Goal: Information Seeking & Learning: Learn about a topic

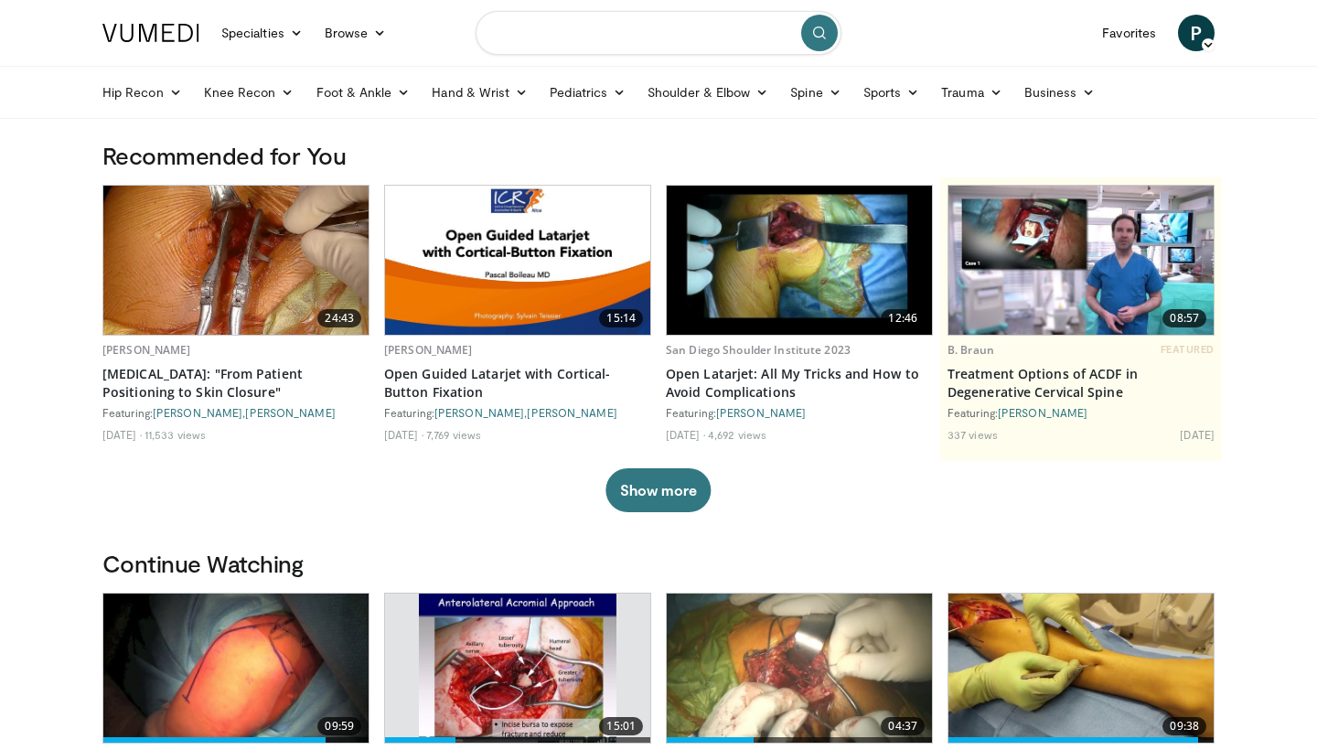
click at [625, 29] on input "Search topics, interventions" at bounding box center [659, 33] width 366 height 44
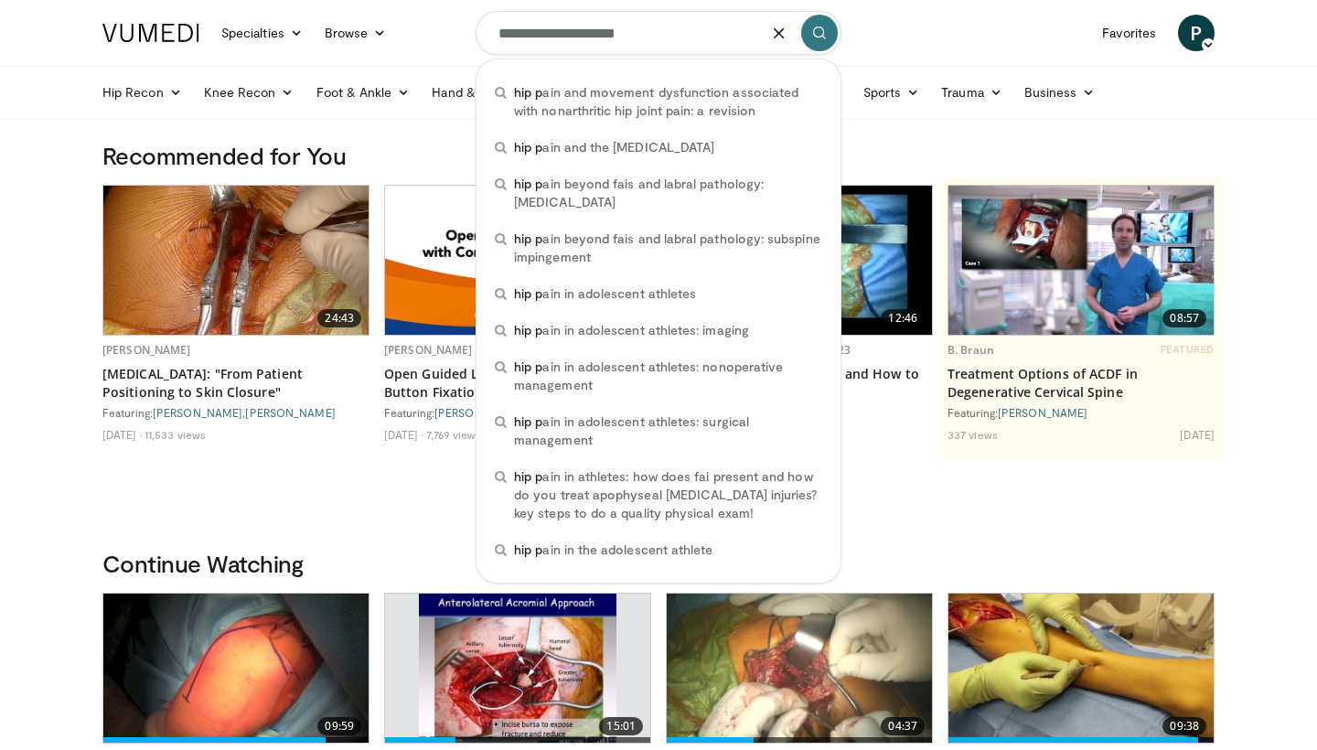
type input "**********"
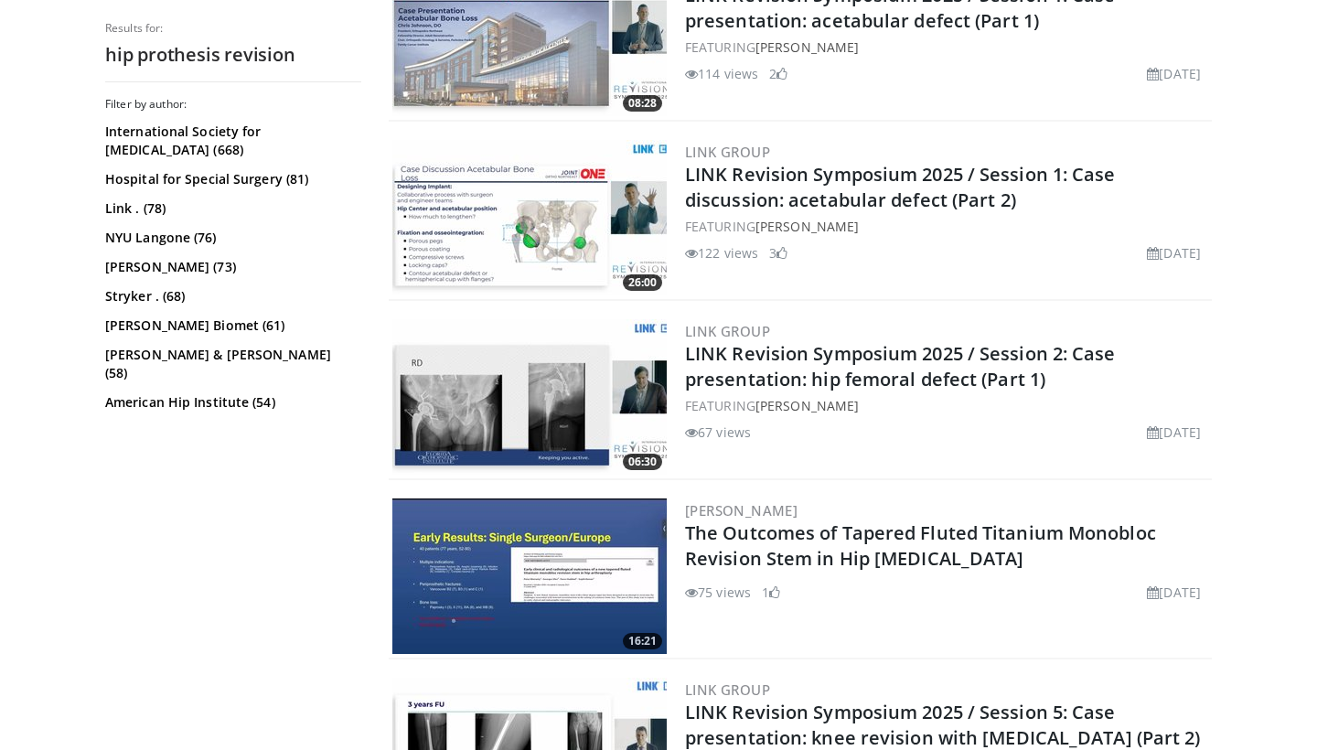
scroll to position [2209, 0]
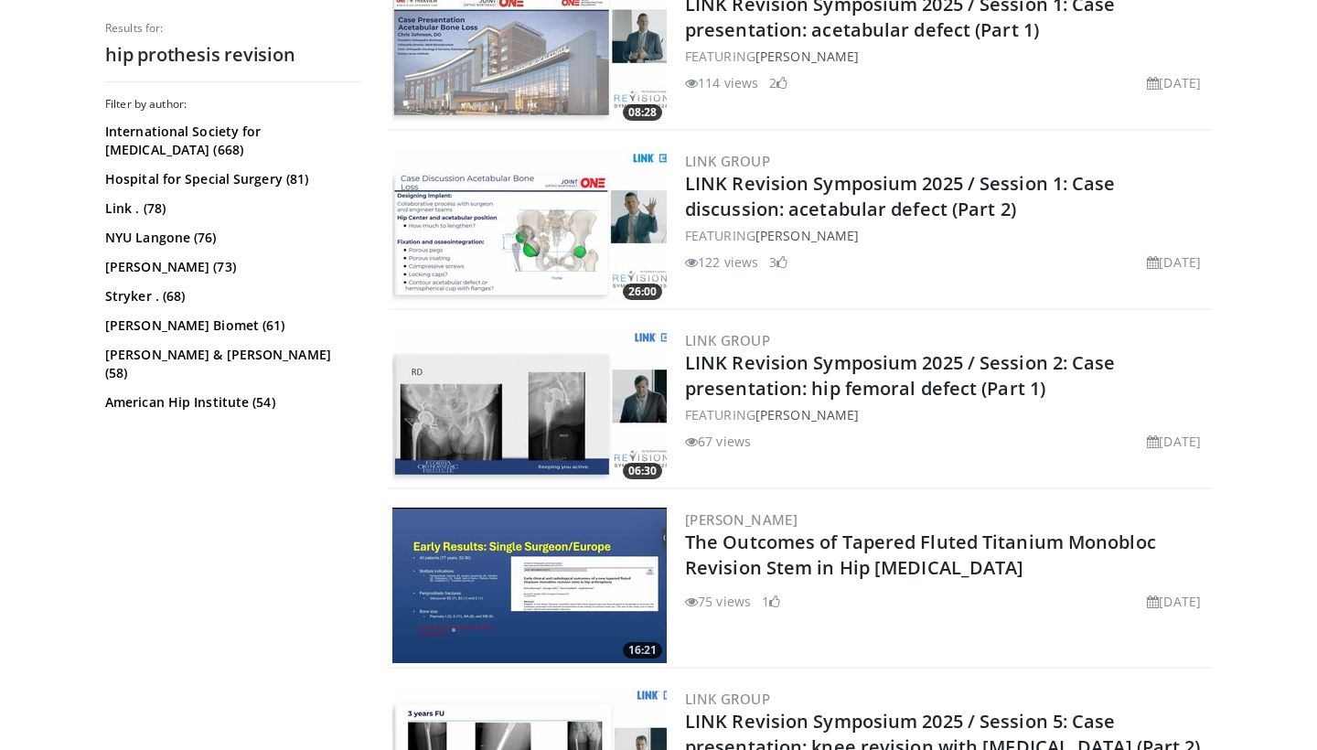
click at [523, 210] on img at bounding box center [529, 226] width 274 height 155
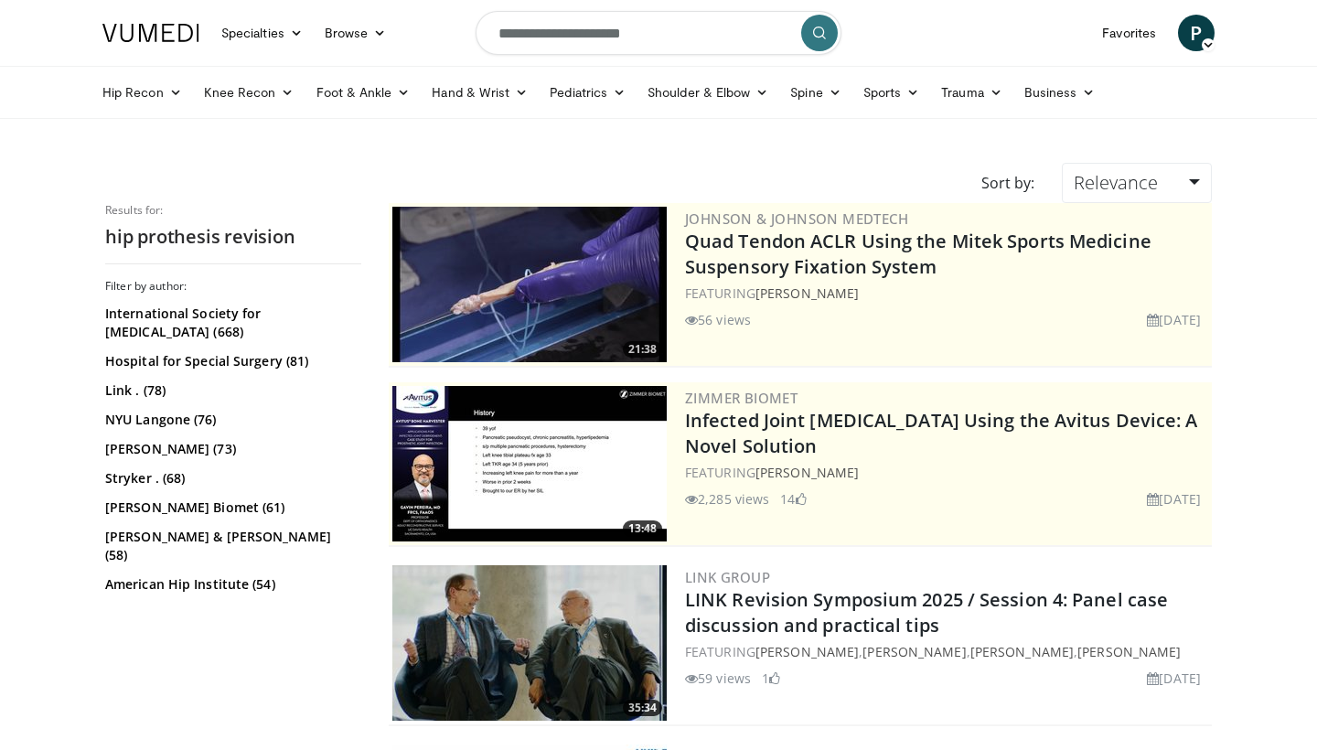
scroll to position [0, 0]
drag, startPoint x: 650, startPoint y: 37, endPoint x: 587, endPoint y: 39, distance: 63.2
click at [587, 39] on input "**********" at bounding box center [659, 33] width 366 height 44
click at [647, 34] on input "**********" at bounding box center [659, 33] width 366 height 44
type input "**********"
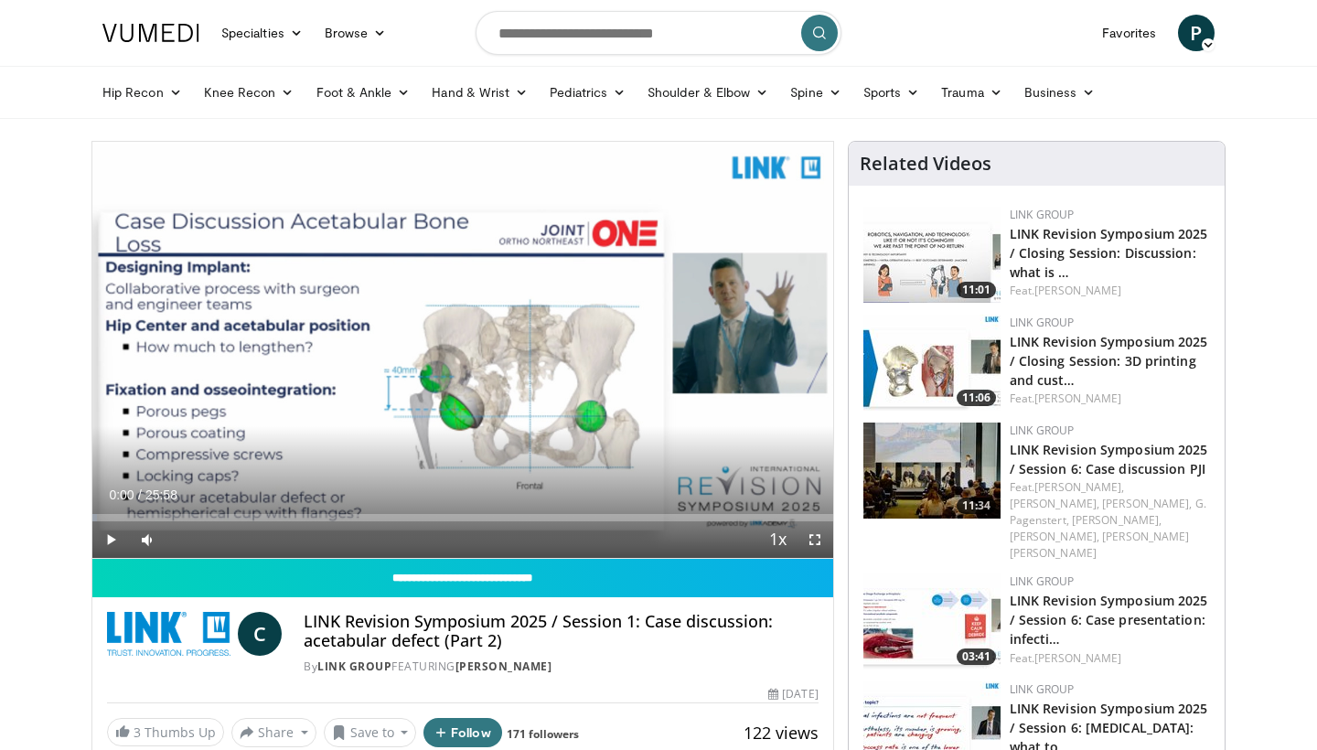
click at [103, 537] on span "Video Player" at bounding box center [110, 539] width 37 height 37
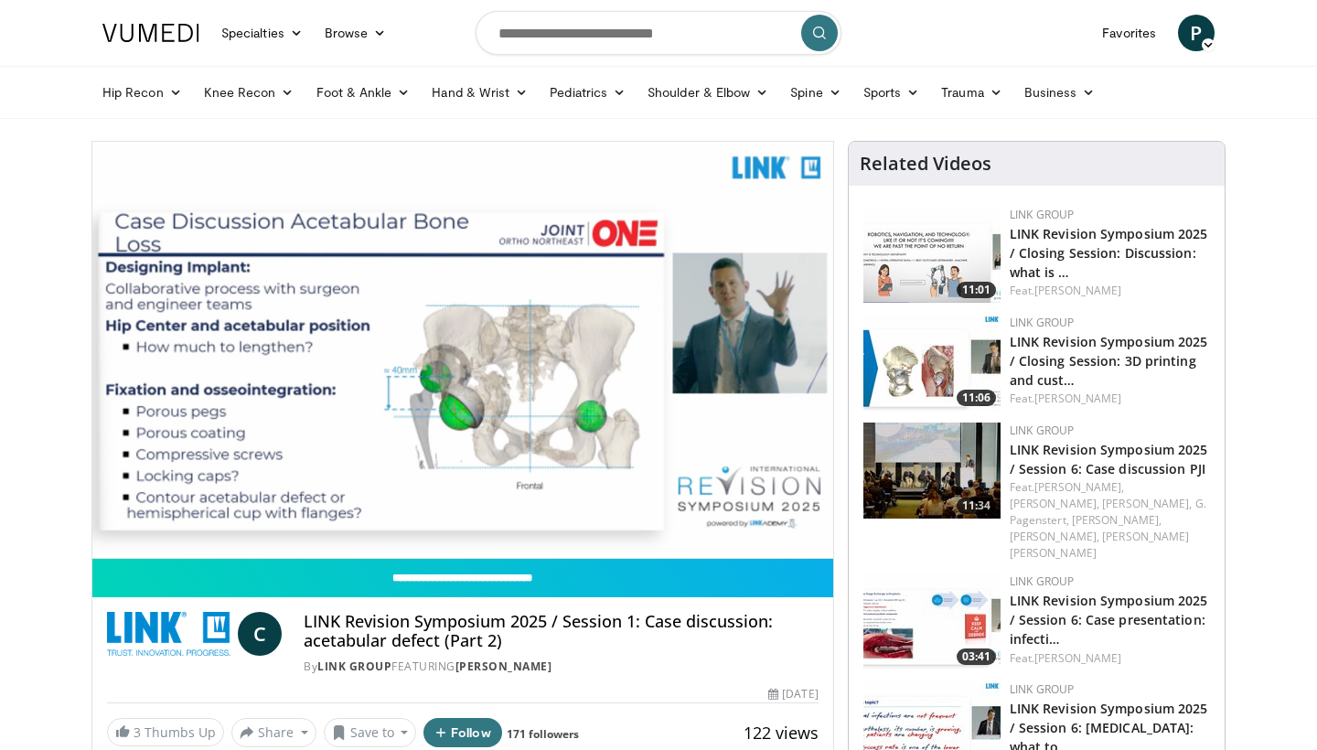
click at [123, 551] on div "Progress Bar" at bounding box center [122, 554] width 2 height 7
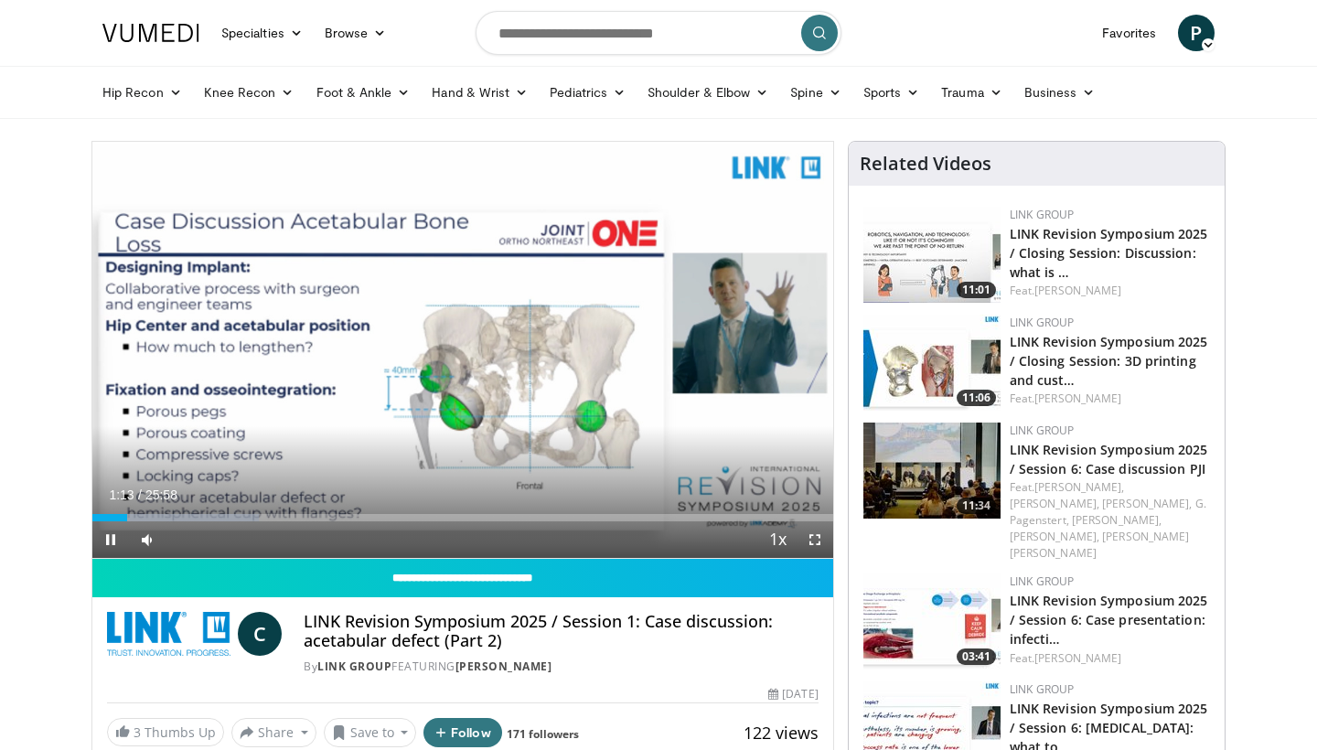
click at [814, 542] on span "Video Player" at bounding box center [815, 539] width 37 height 37
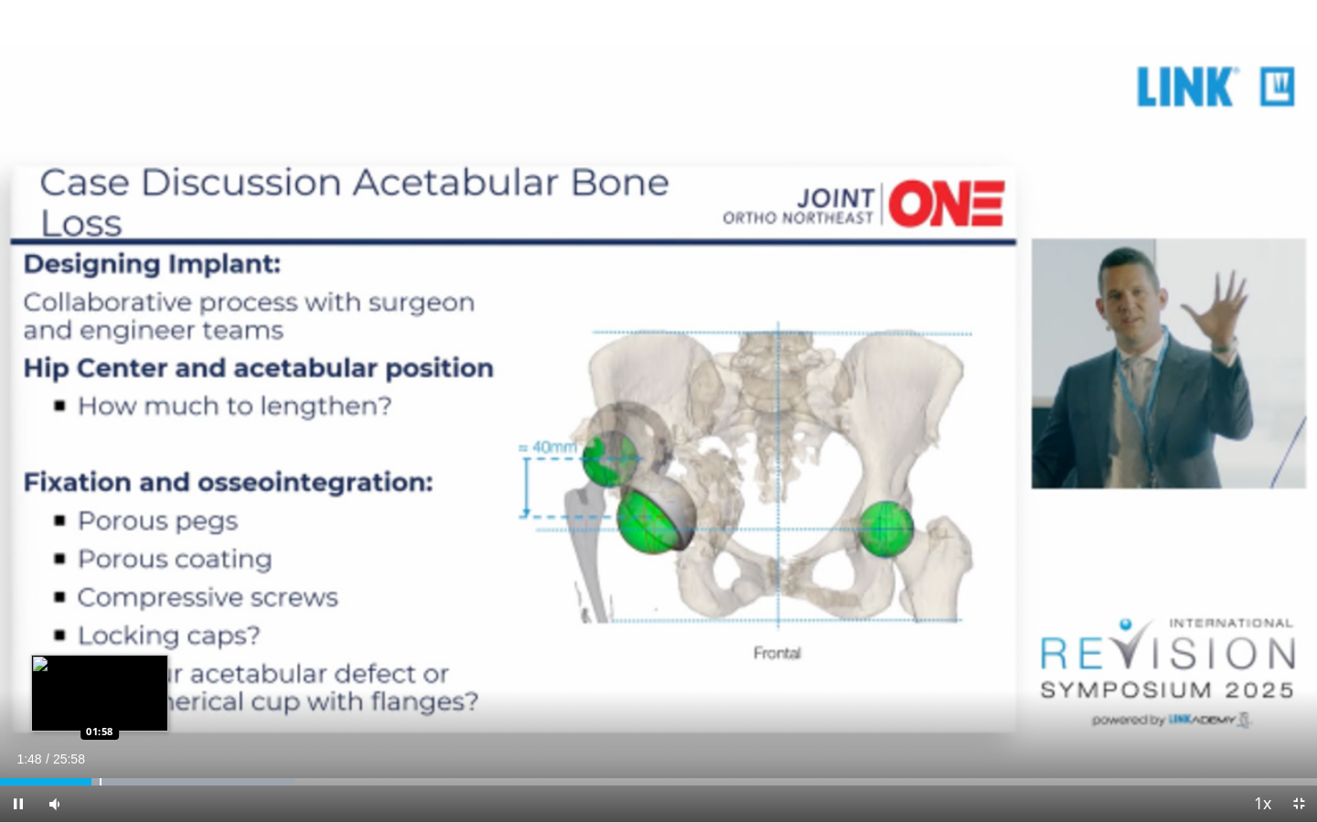
click at [100, 749] on div "Progress Bar" at bounding box center [101, 781] width 2 height 7
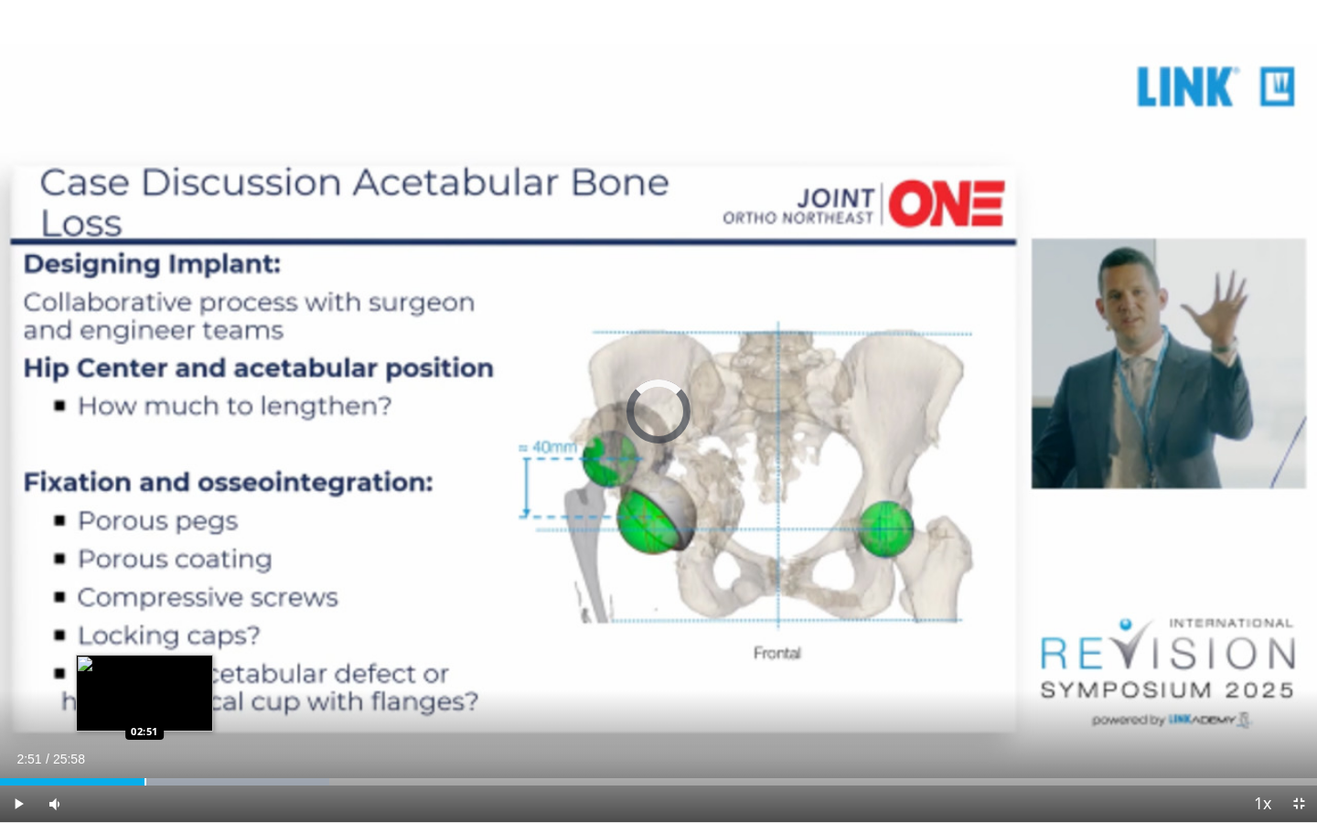
click at [145, 749] on div "Progress Bar" at bounding box center [146, 781] width 2 height 7
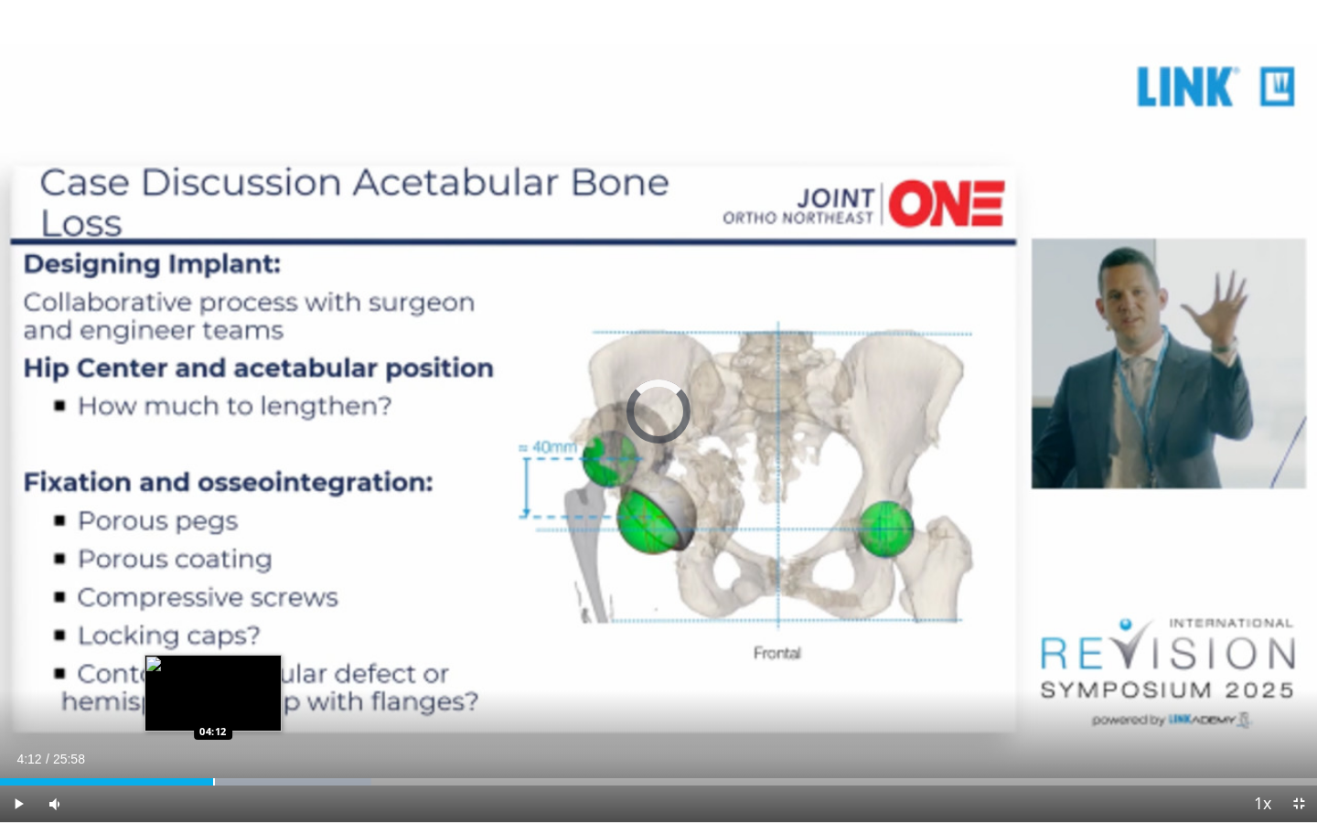
click at [213, 749] on div "Progress Bar" at bounding box center [214, 781] width 2 height 7
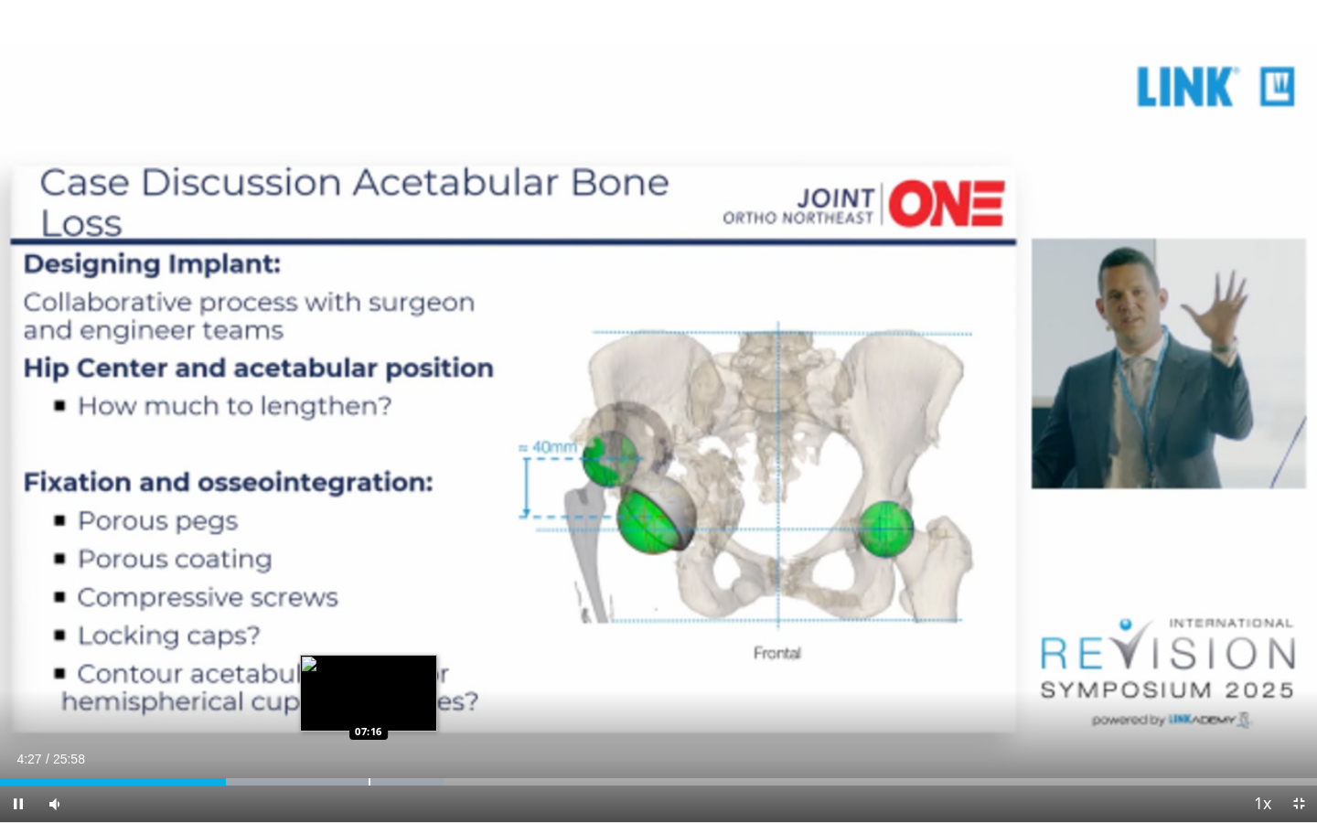
click at [369, 749] on div "Progress Bar" at bounding box center [370, 781] width 2 height 7
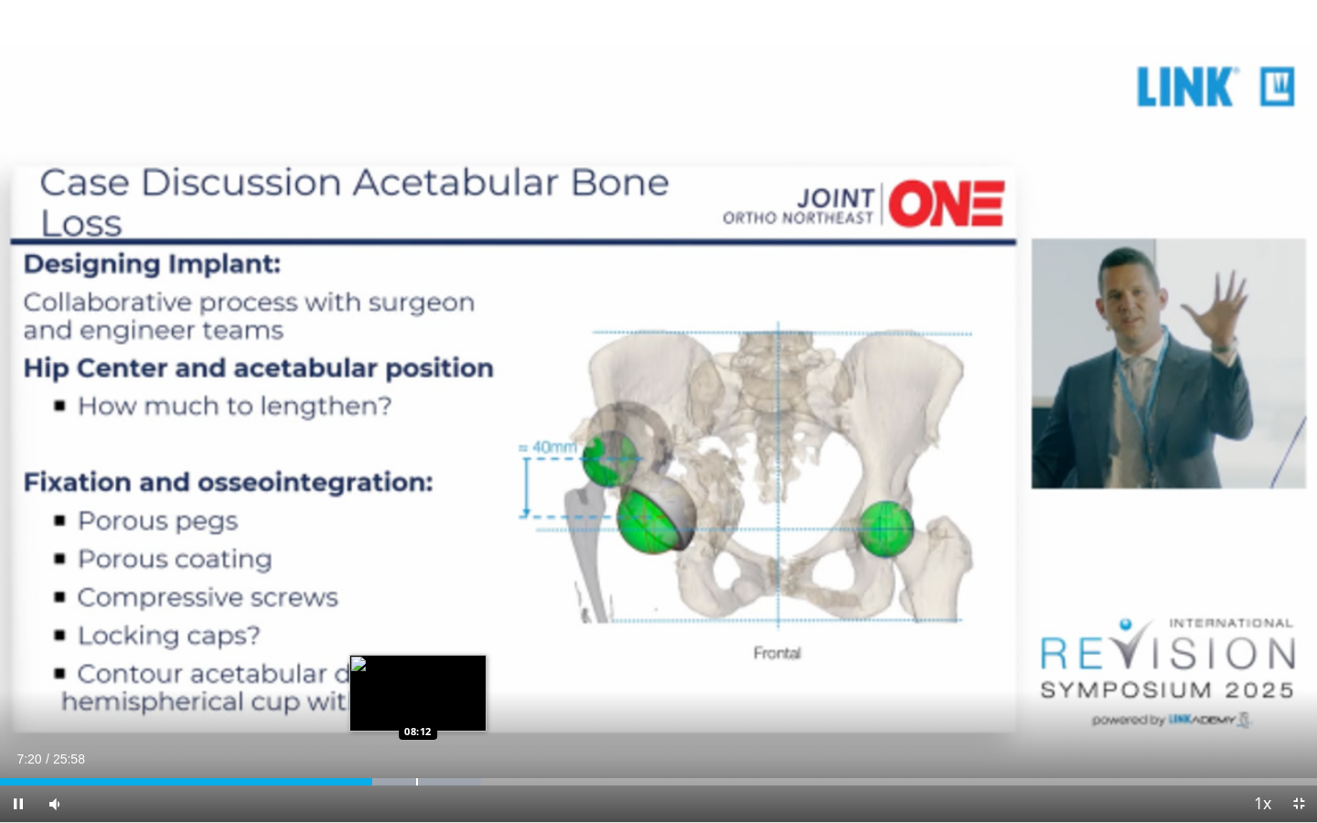
click at [418, 749] on div "Progress Bar" at bounding box center [417, 781] width 2 height 7
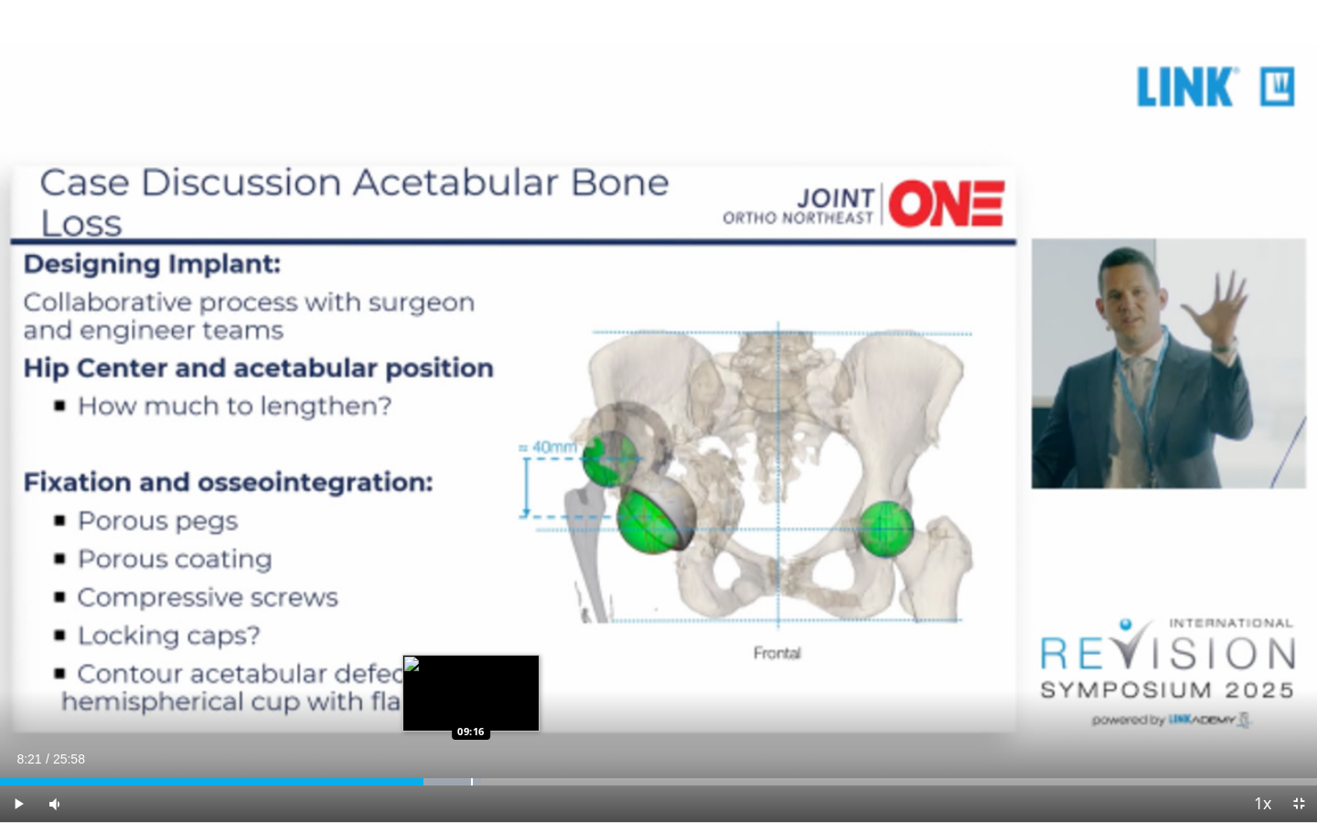
click at [471, 749] on div "Progress Bar" at bounding box center [472, 781] width 2 height 7
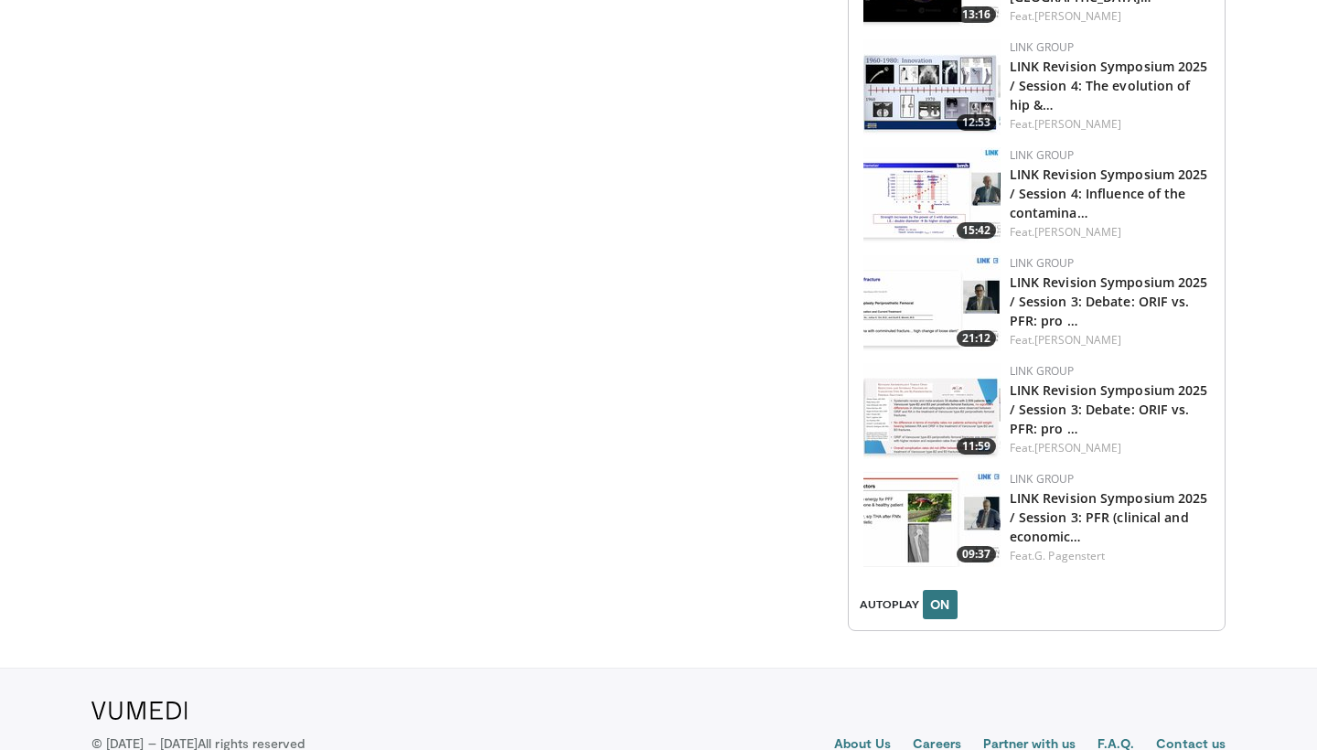
scroll to position [1884, 0]
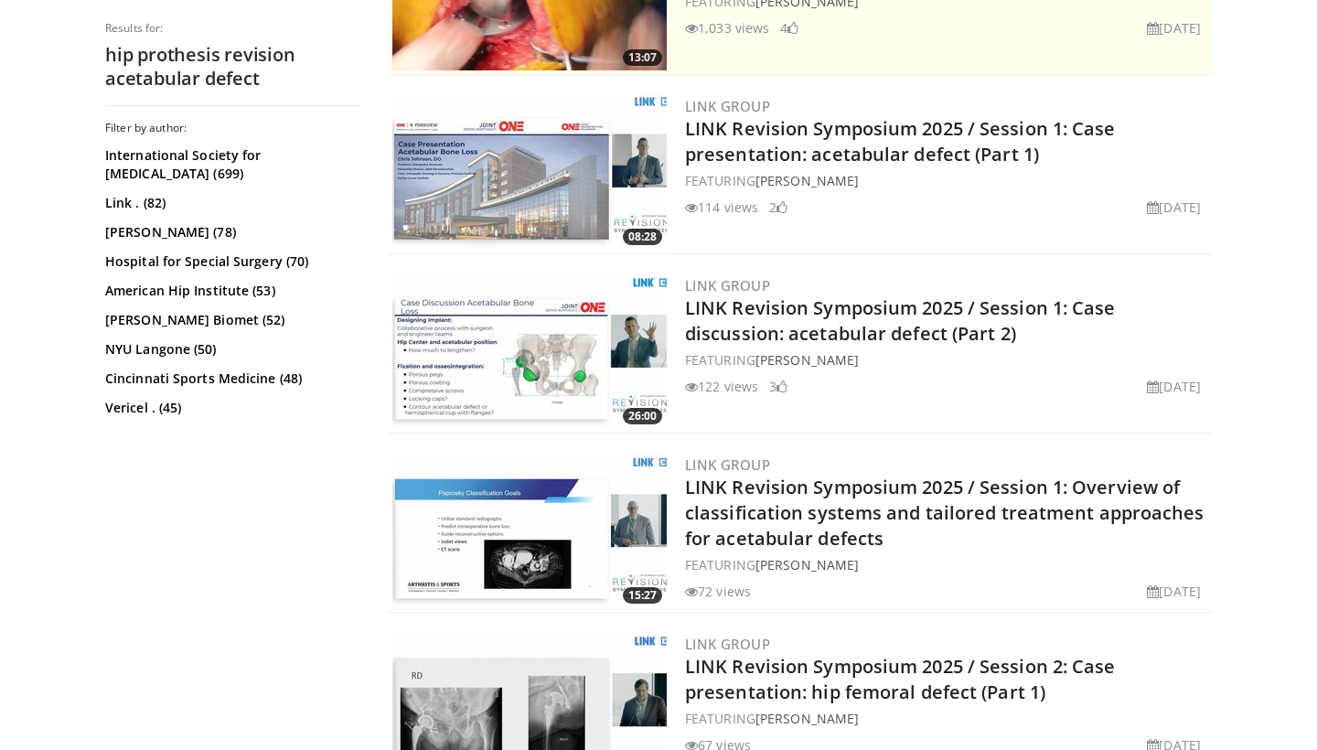
scroll to position [766, 0]
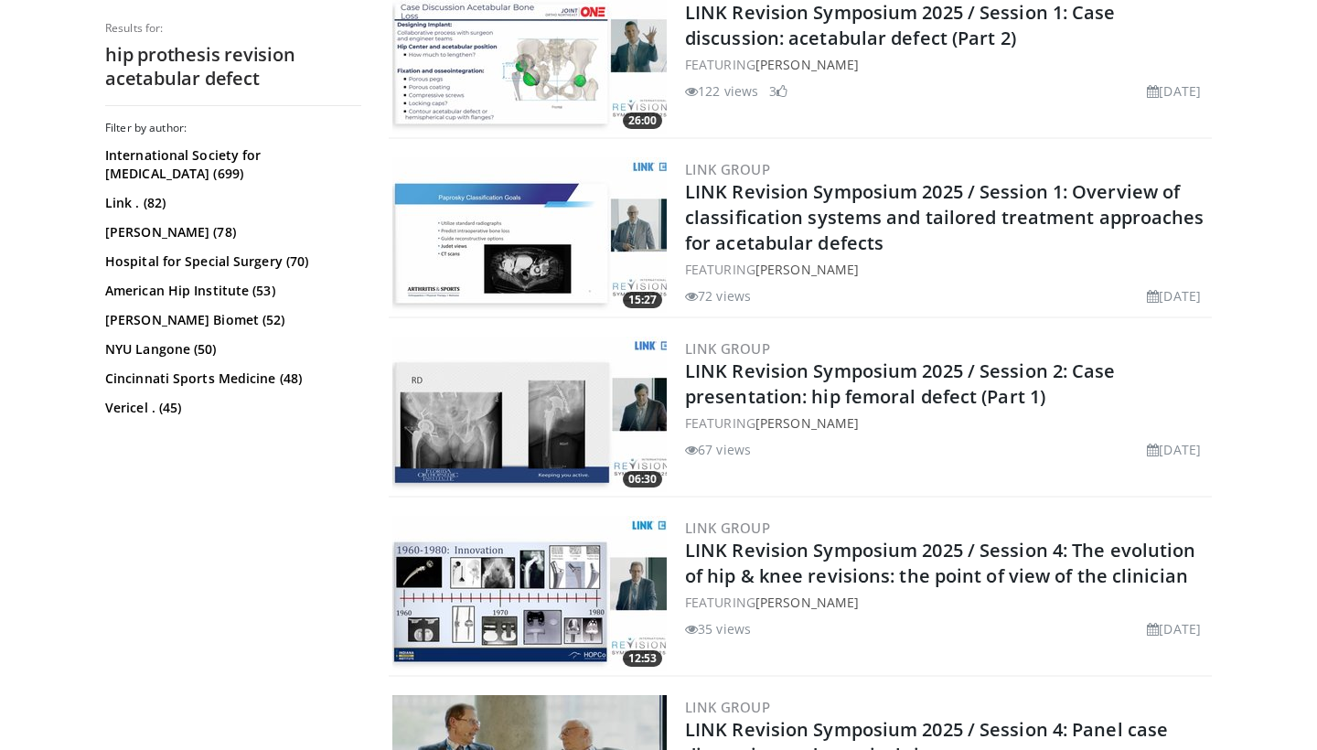
click at [615, 413] on img at bounding box center [529, 414] width 274 height 155
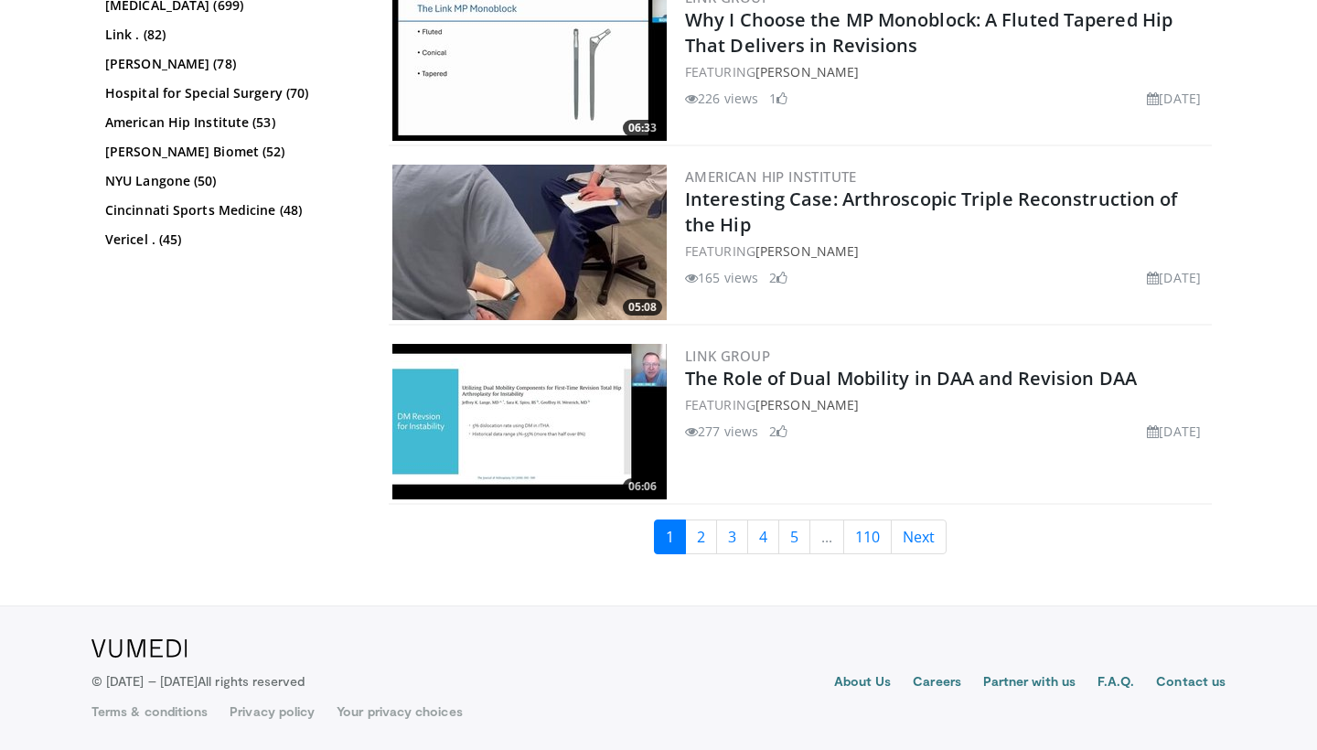
scroll to position [4524, 0]
click at [700, 535] on link "2" at bounding box center [701, 536] width 32 height 35
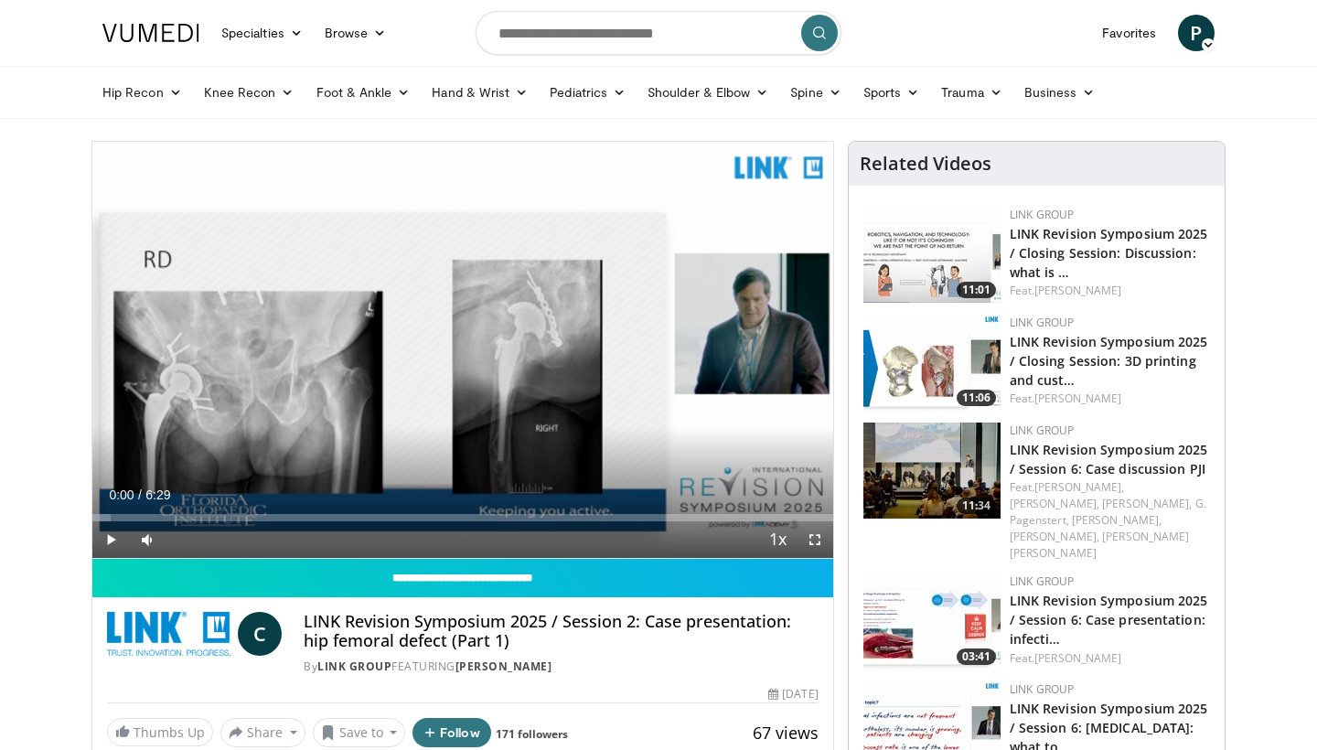
click at [115, 542] on span "Video Player" at bounding box center [110, 539] width 37 height 37
click at [109, 518] on div "Progress Bar" at bounding box center [110, 517] width 2 height 7
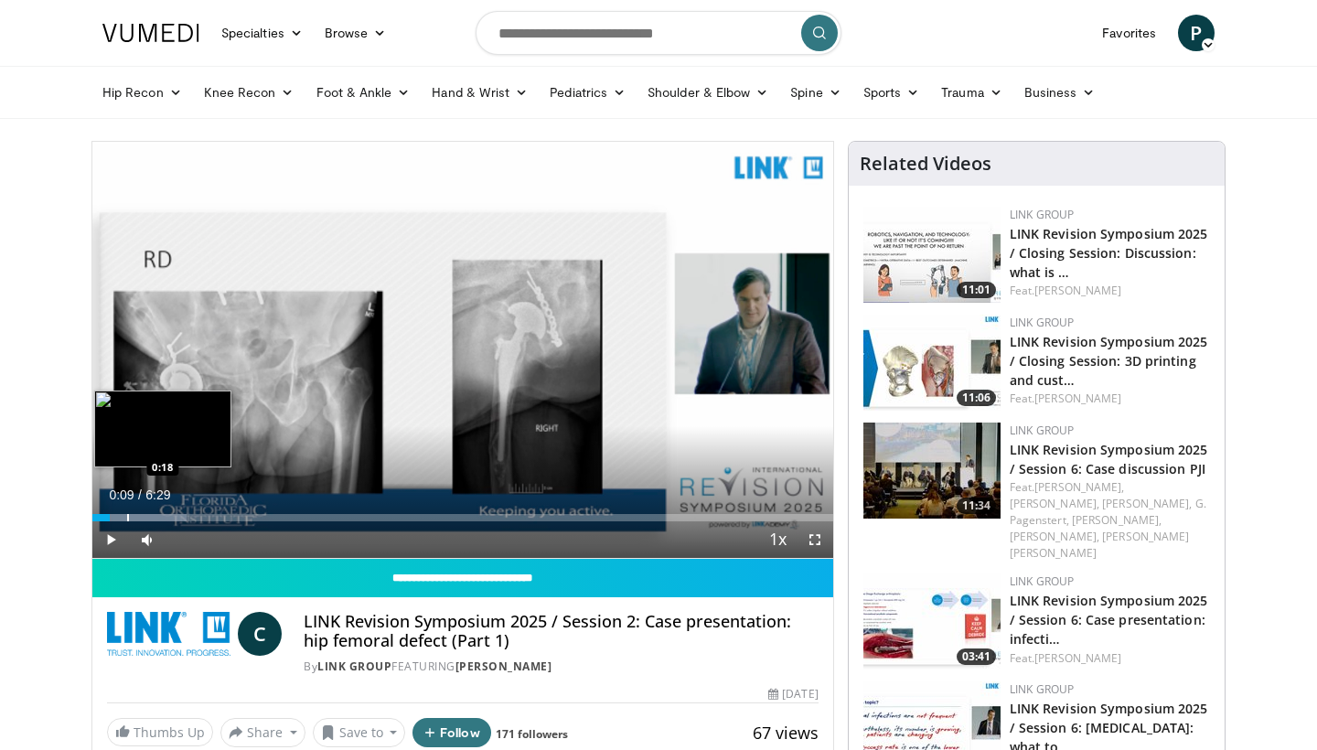
click at [127, 519] on div "Progress Bar" at bounding box center [128, 517] width 2 height 7
click at [145, 518] on div "Progress Bar" at bounding box center [146, 517] width 2 height 7
click at [162, 518] on div "Progress Bar" at bounding box center [161, 517] width 2 height 7
click at [183, 520] on div "Progress Bar" at bounding box center [183, 517] width 2 height 7
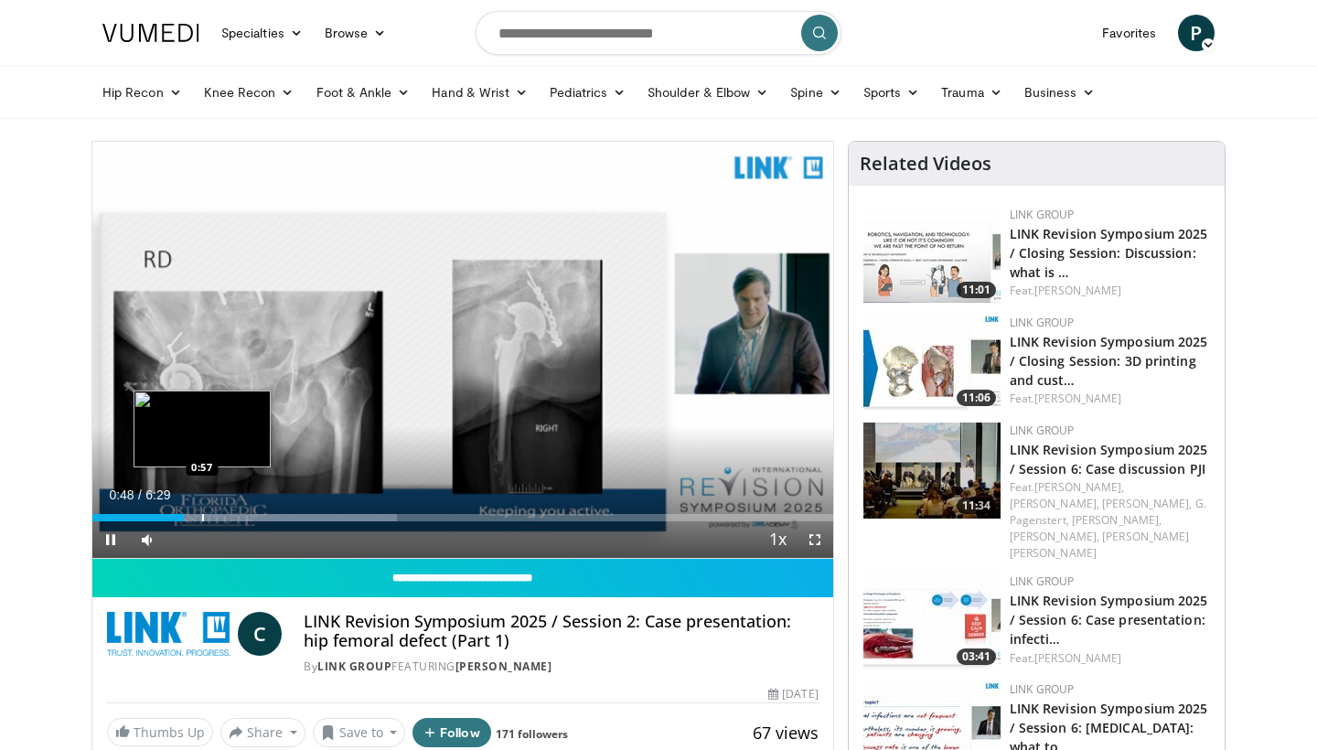
click at [202, 519] on div "Progress Bar" at bounding box center [203, 517] width 2 height 7
click at [223, 519] on div "Progress Bar" at bounding box center [224, 517] width 2 height 7
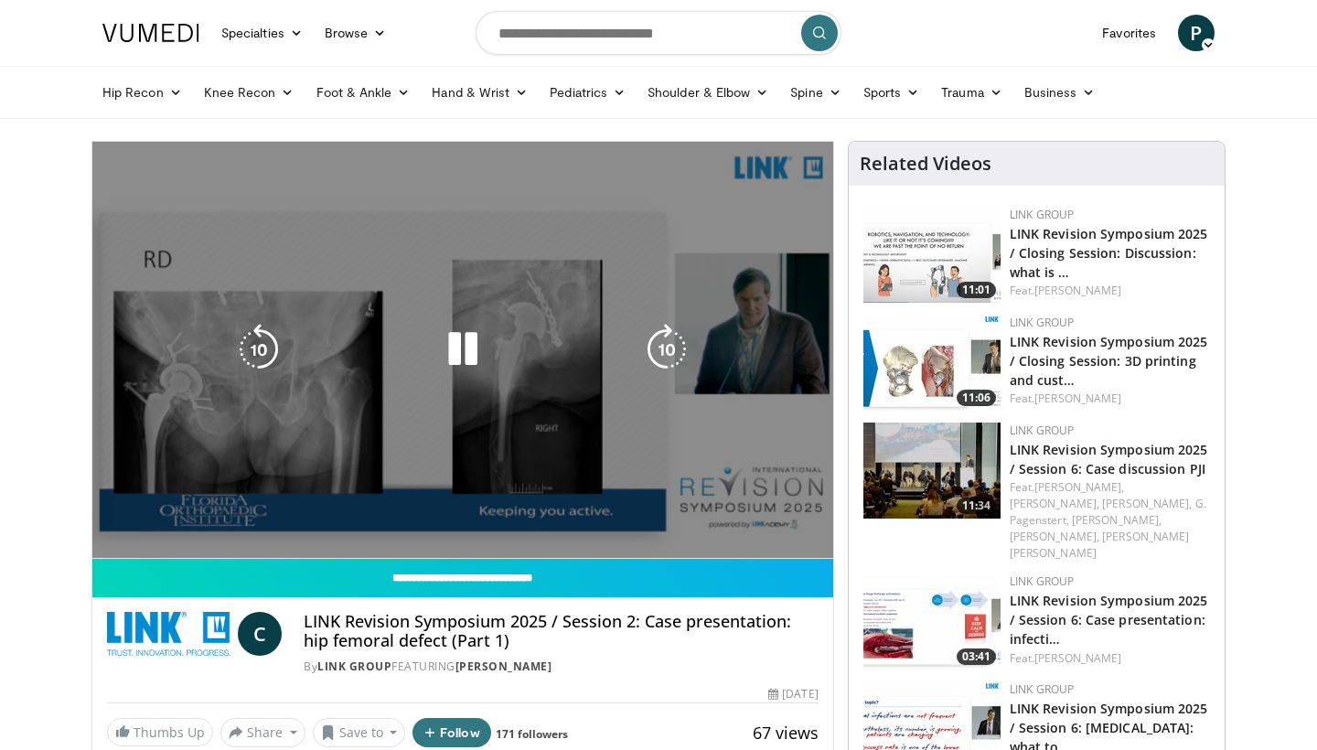
click at [258, 519] on video-js "**********" at bounding box center [462, 350] width 741 height 417
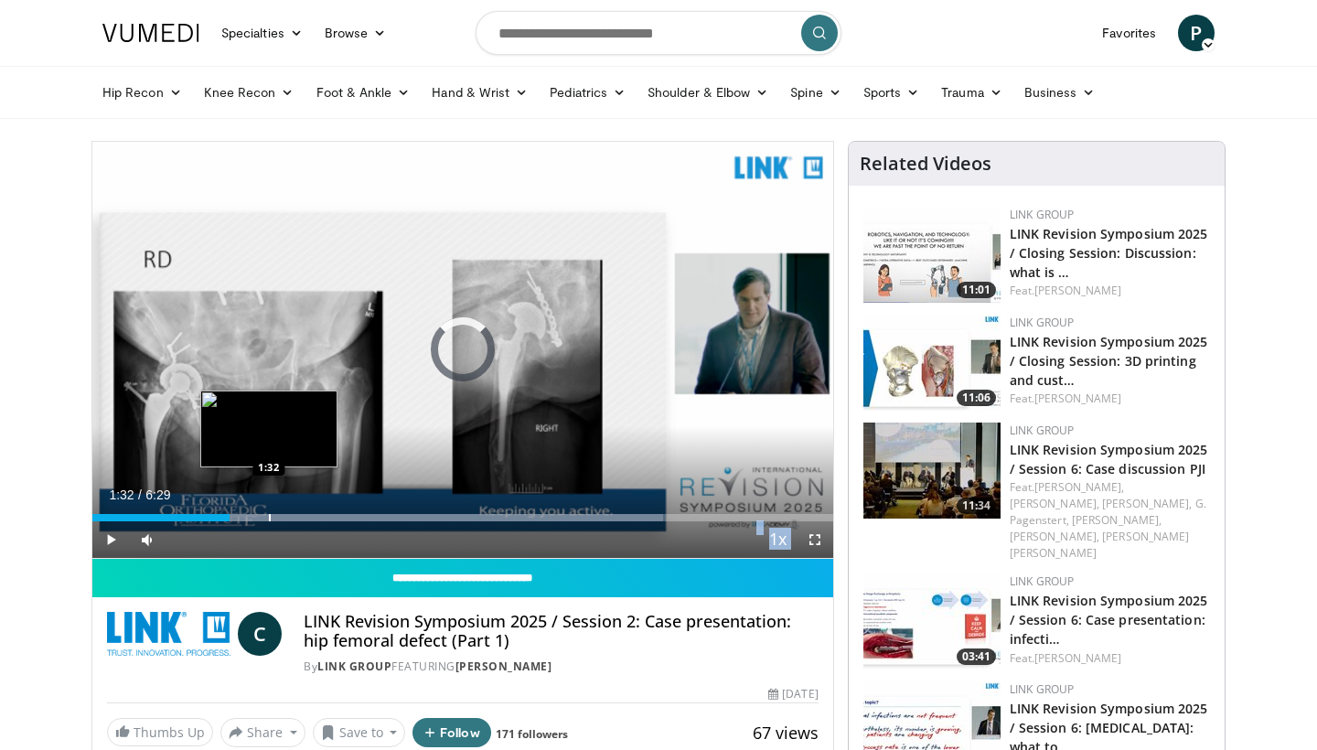
click at [269, 520] on div "Progress Bar" at bounding box center [270, 517] width 2 height 7
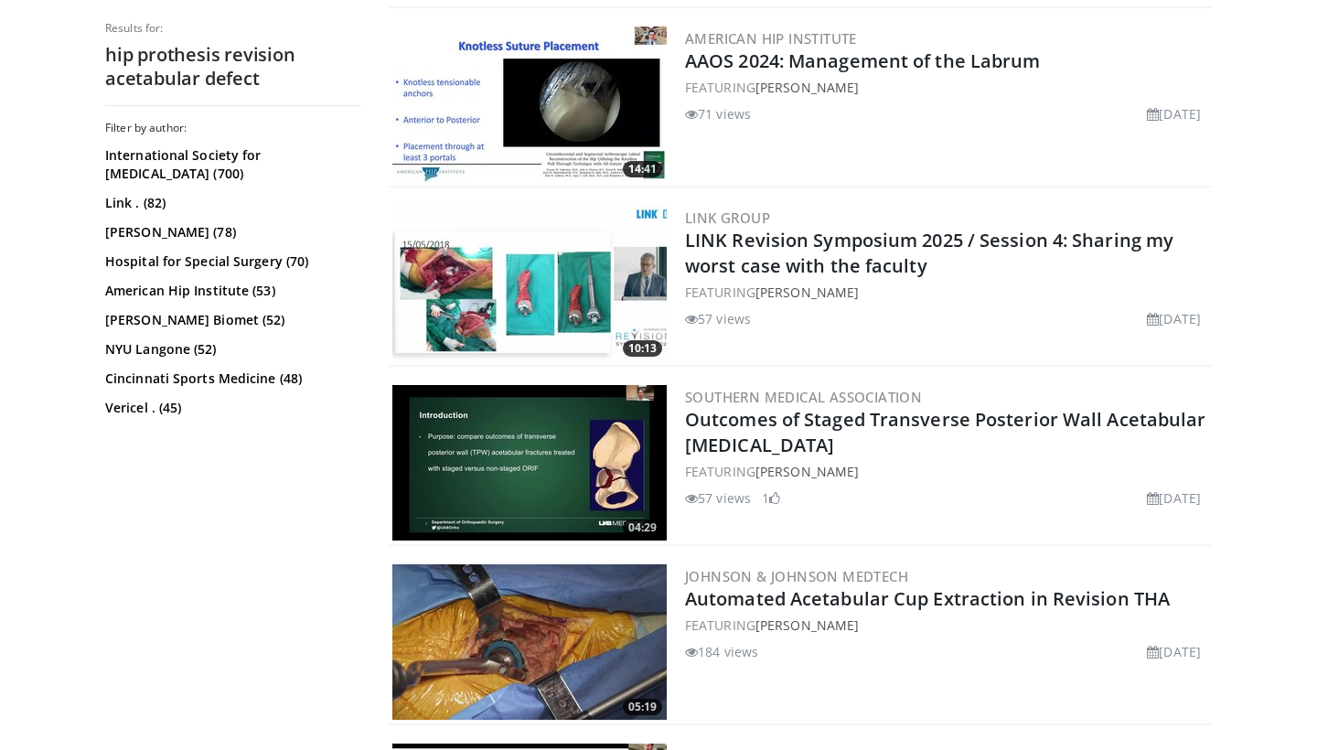
scroll to position [2640, 0]
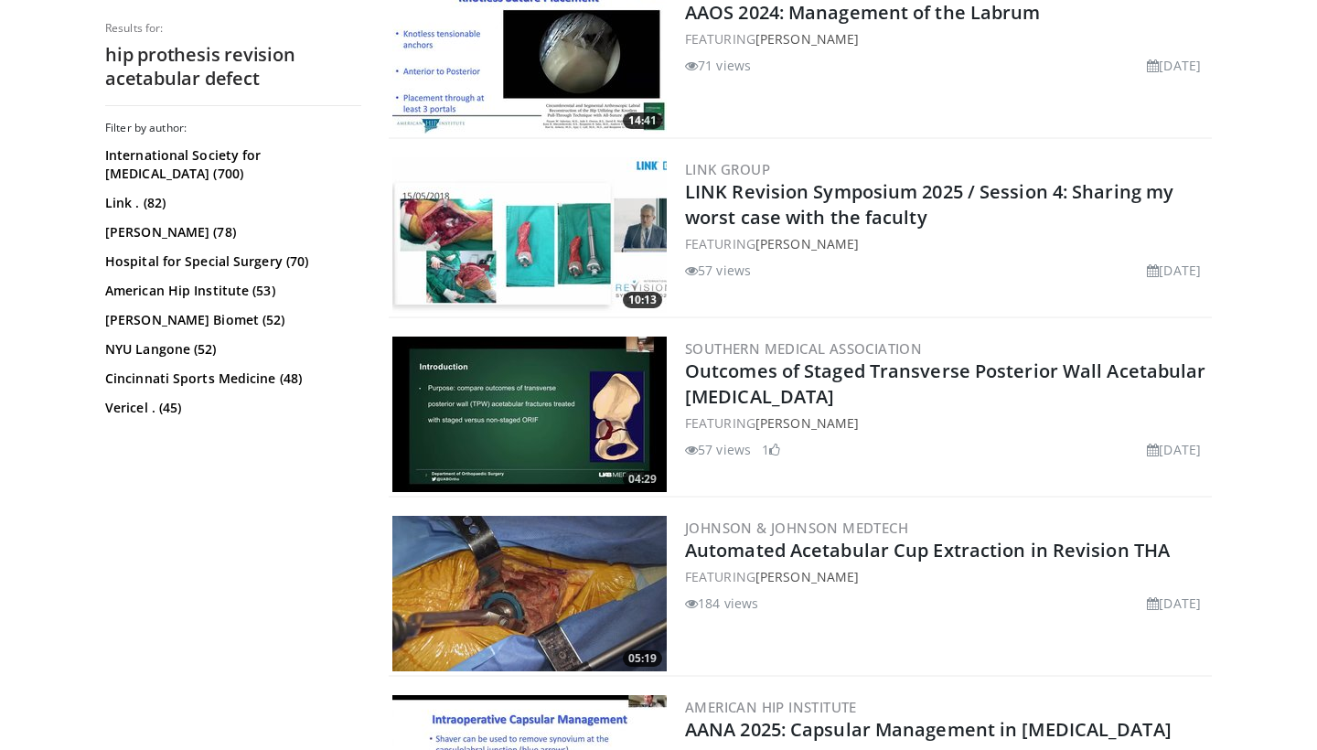
click at [625, 376] on img at bounding box center [529, 414] width 274 height 155
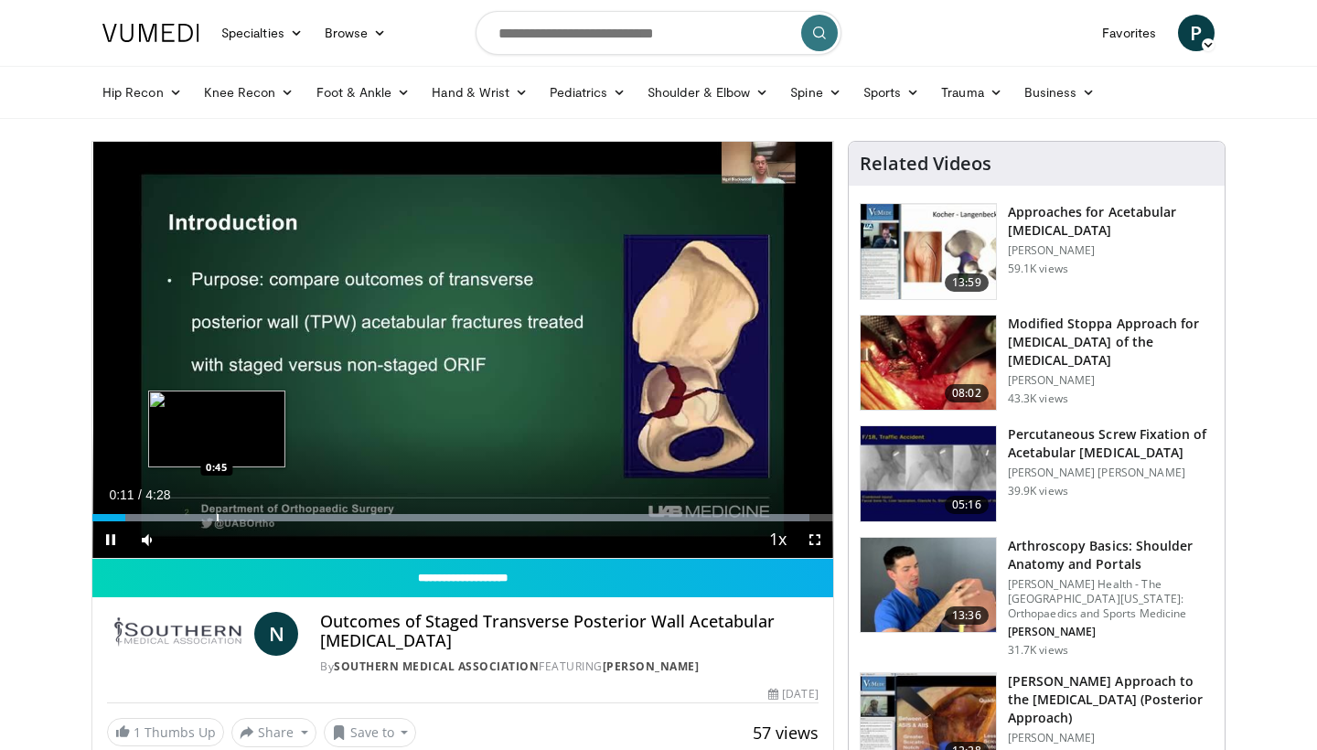
click at [217, 516] on div "Progress Bar" at bounding box center [218, 517] width 2 height 7
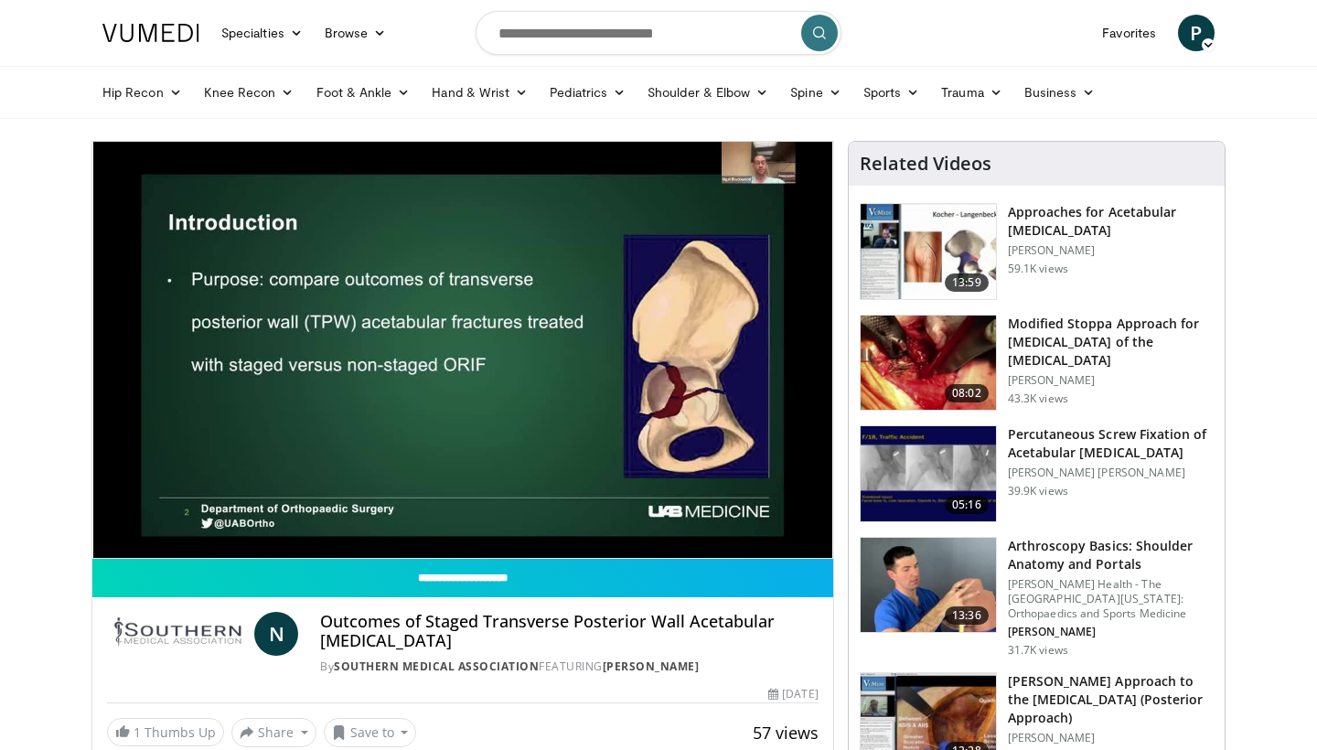
click at [924, 262] on img at bounding box center [928, 251] width 135 height 95
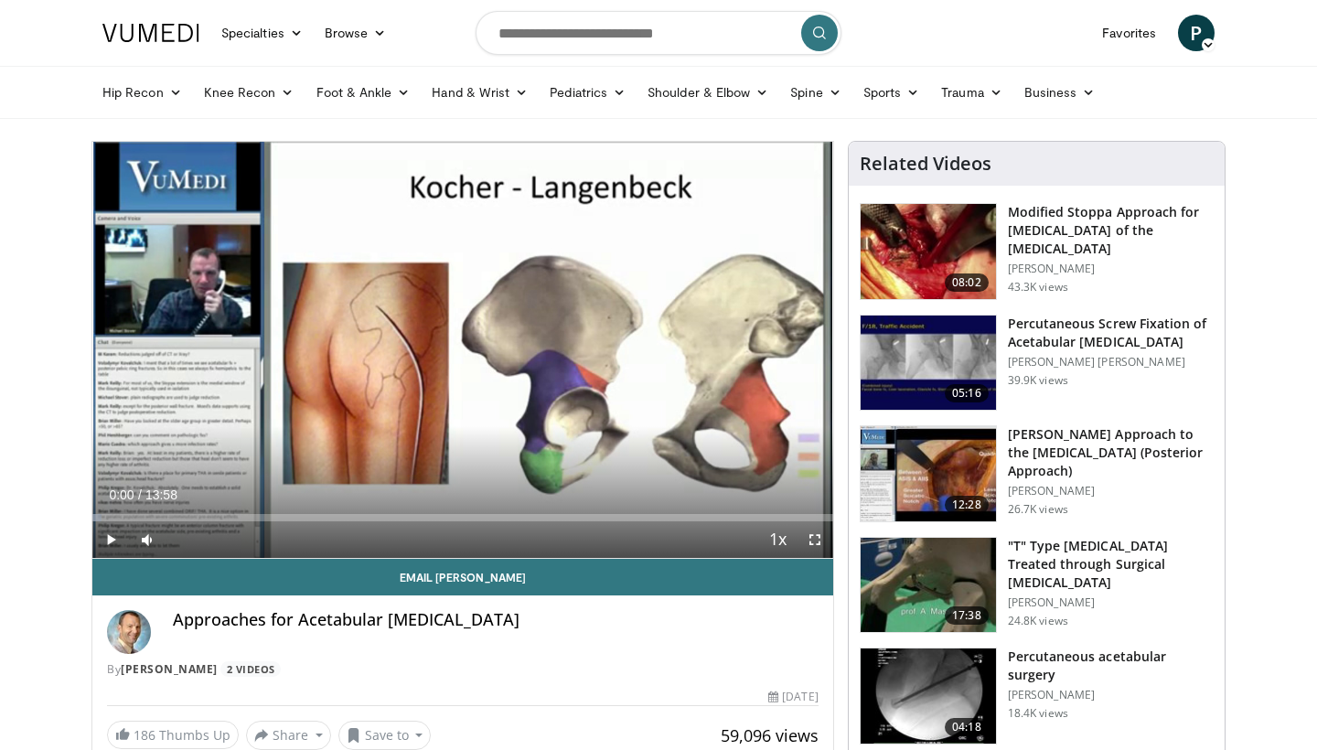
click at [110, 545] on span "Video Player" at bounding box center [110, 539] width 37 height 37
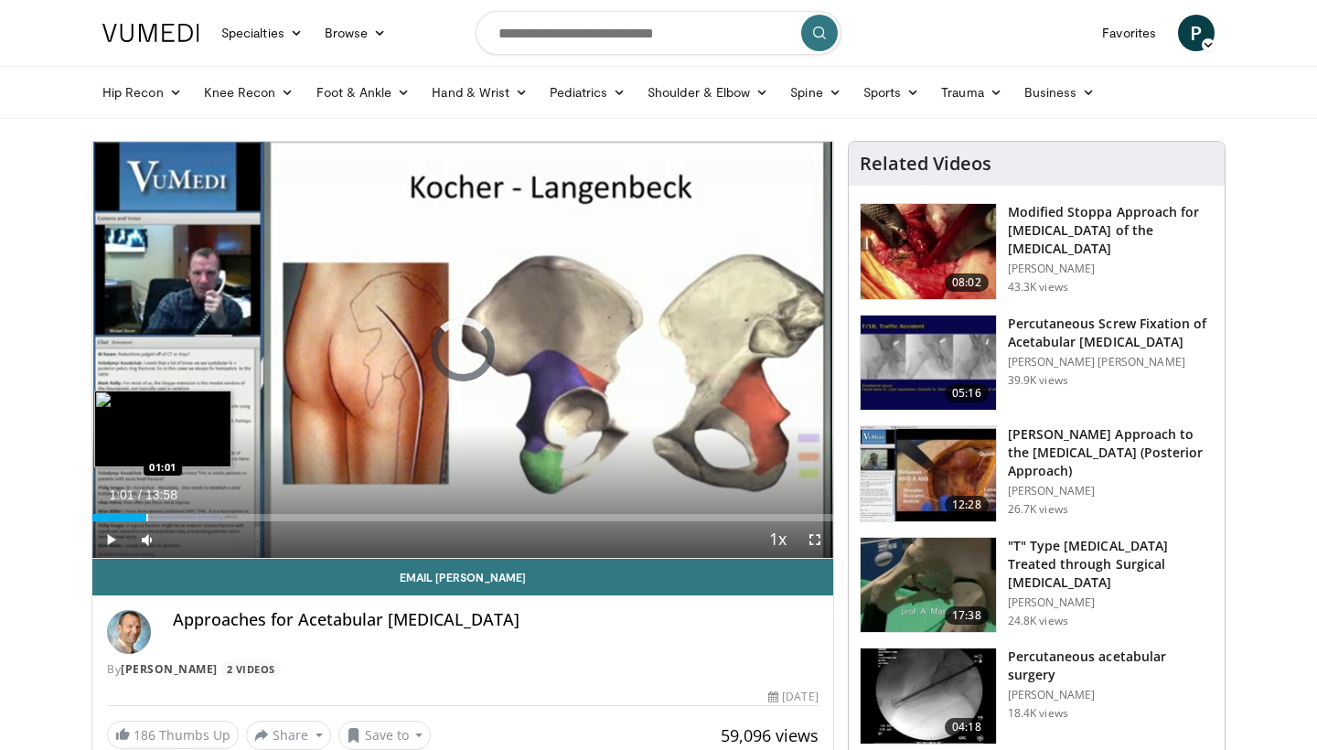
click at [146, 516] on div "Progress Bar" at bounding box center [147, 517] width 2 height 7
click at [178, 515] on div "Progress Bar" at bounding box center [178, 517] width 2 height 7
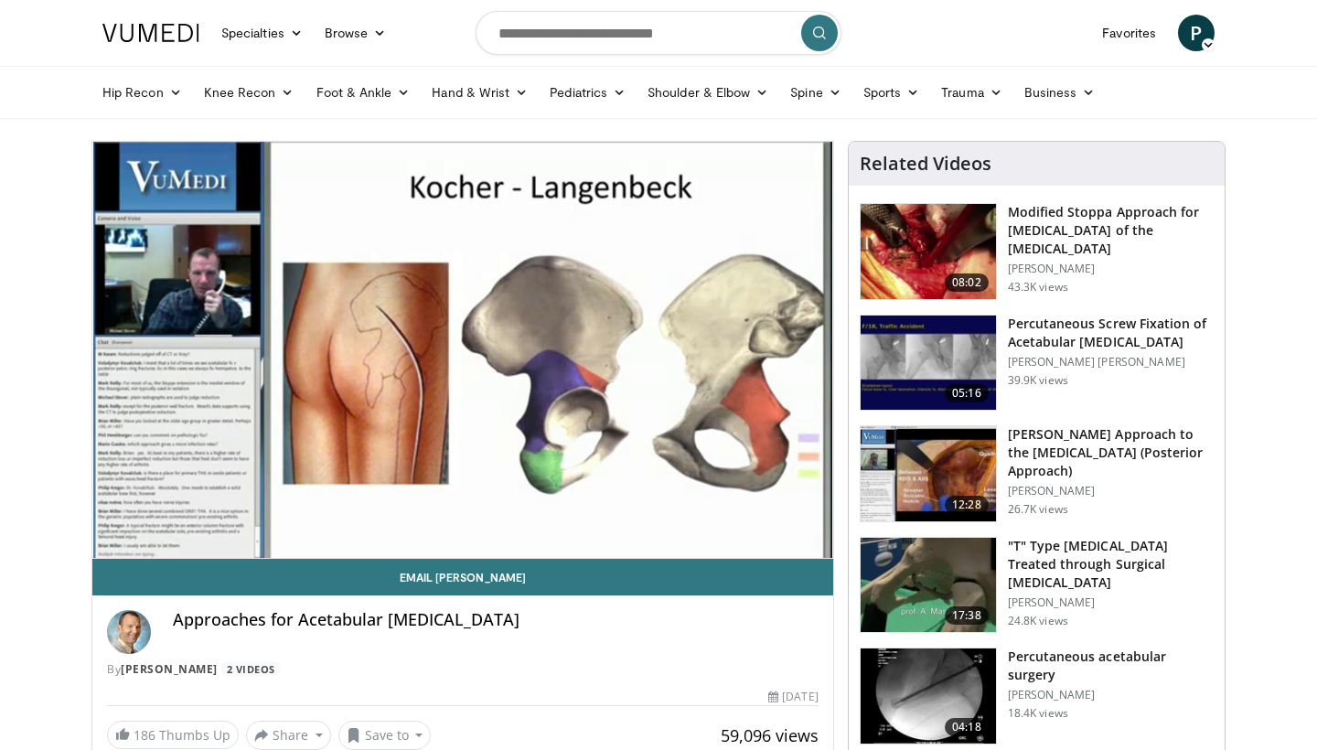
click at [238, 511] on div "10 seconds Tap to unmute" at bounding box center [462, 350] width 741 height 416
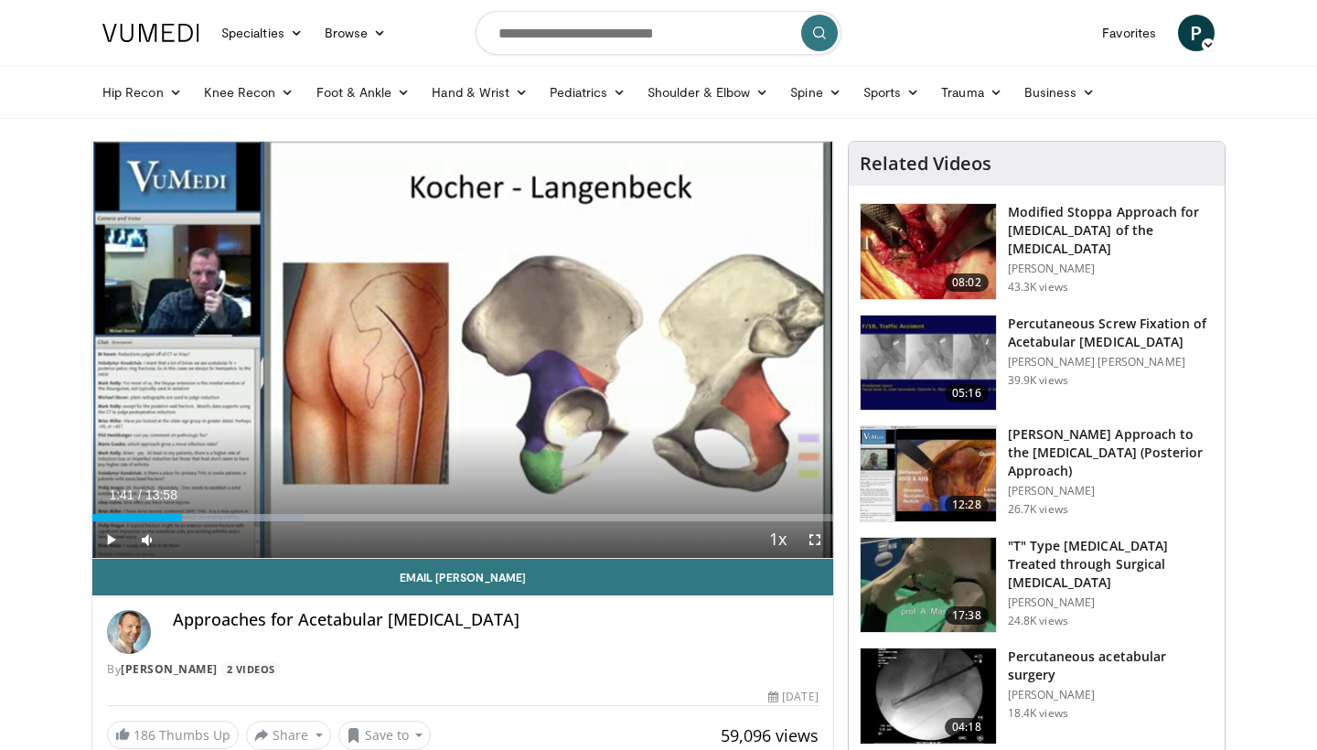
click at [236, 522] on div "Current Time 1:41 / Duration 13:58 Play Skip Backward Skip Forward Mute Loaded …" at bounding box center [462, 539] width 741 height 37
click at [240, 518] on div "Progress Bar" at bounding box center [240, 517] width 2 height 7
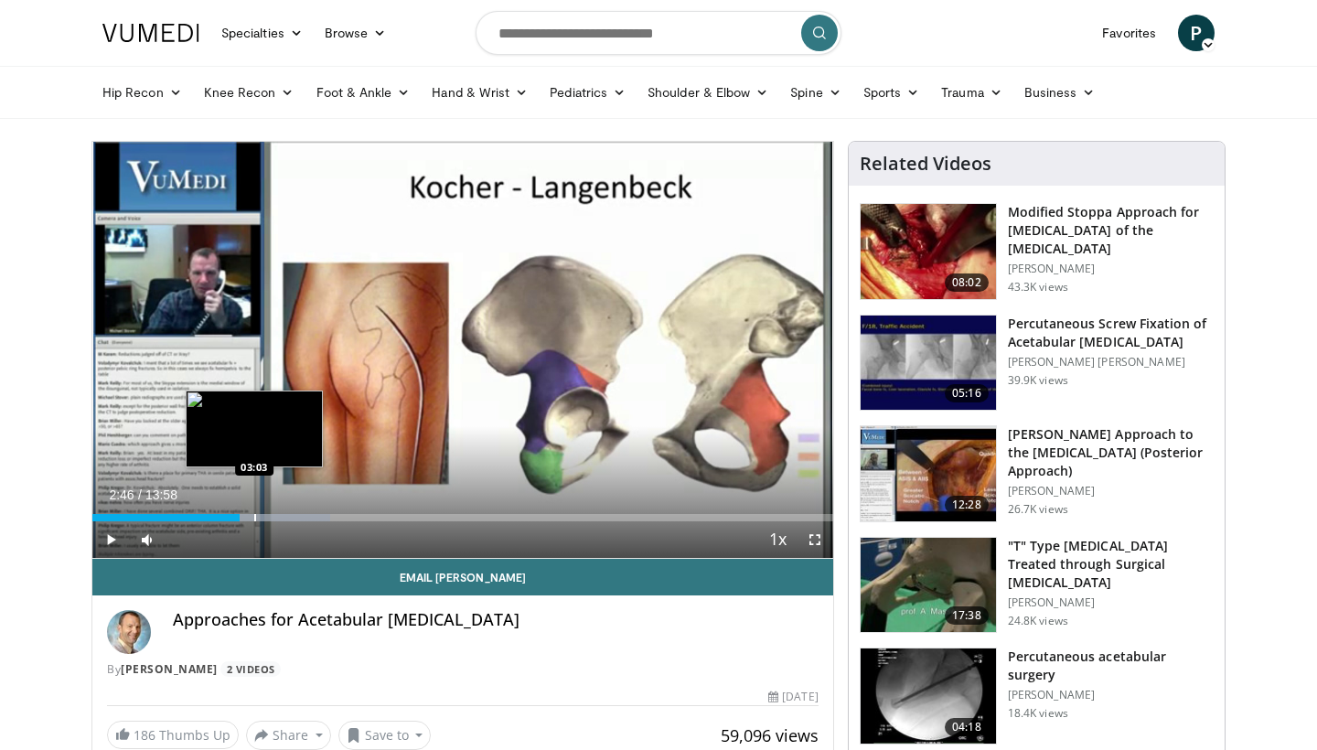
click at [254, 518] on div "Progress Bar" at bounding box center [255, 517] width 2 height 7
click at [273, 516] on div "Progress Bar" at bounding box center [272, 517] width 2 height 7
click at [223, 517] on div "Progress Bar" at bounding box center [224, 517] width 2 height 7
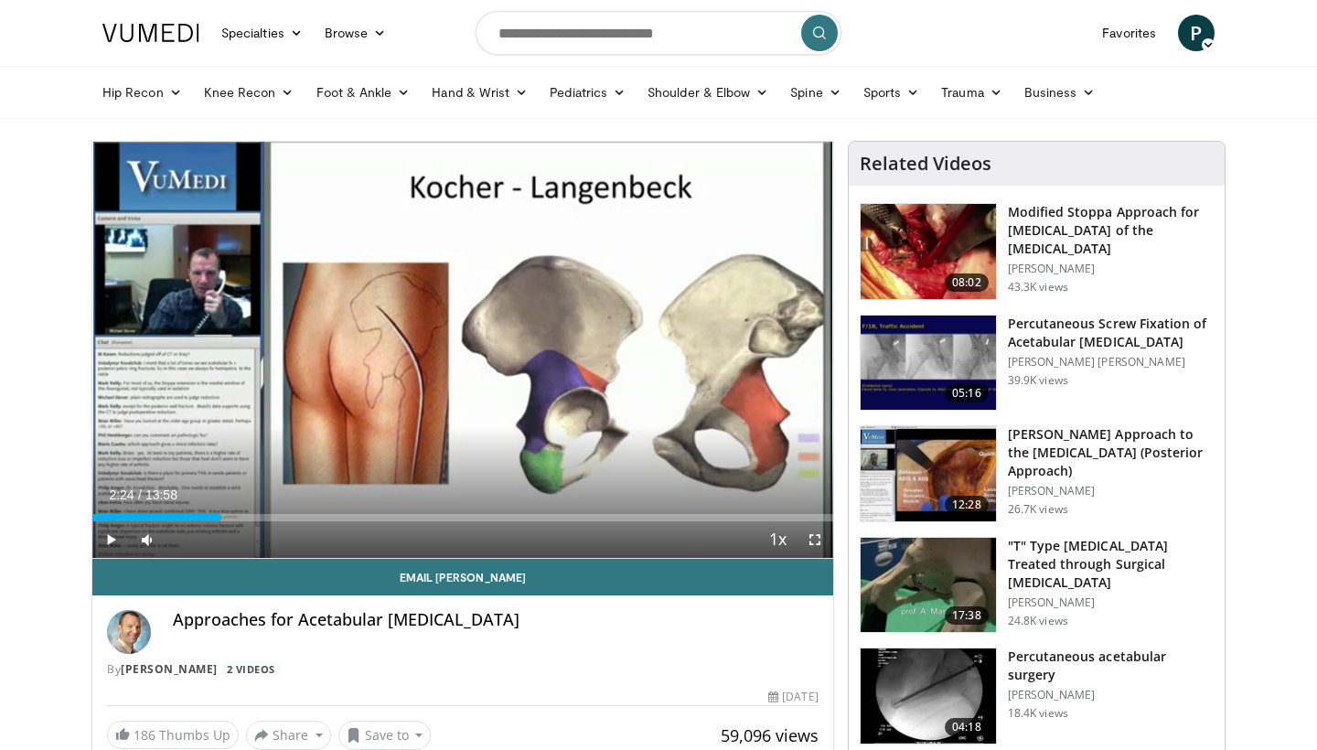
click at [112, 538] on span "Video Player" at bounding box center [110, 539] width 37 height 37
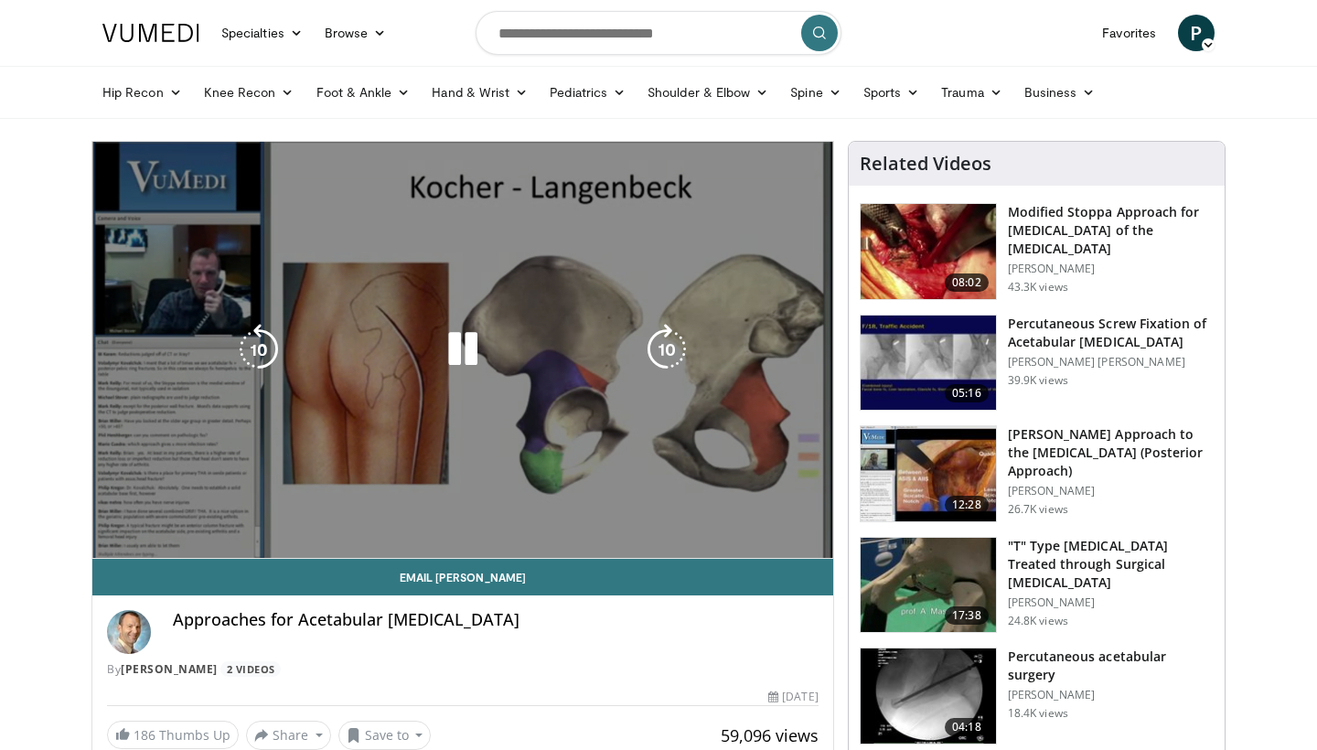
click at [403, 541] on div "Loaded : 16.94% 03:36 05:51" at bounding box center [462, 549] width 741 height 17
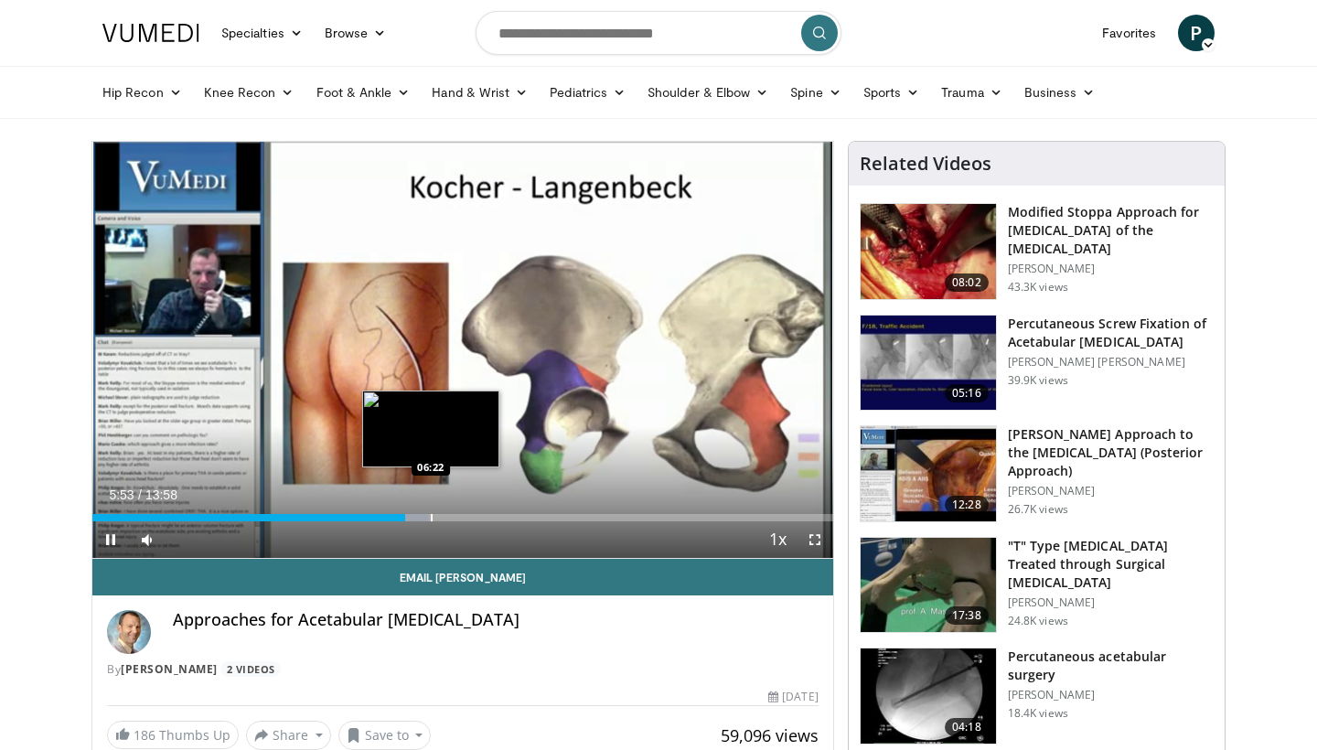
click at [431, 511] on div "Loaded : 45.34% 05:53 06:22" at bounding box center [462, 512] width 741 height 17
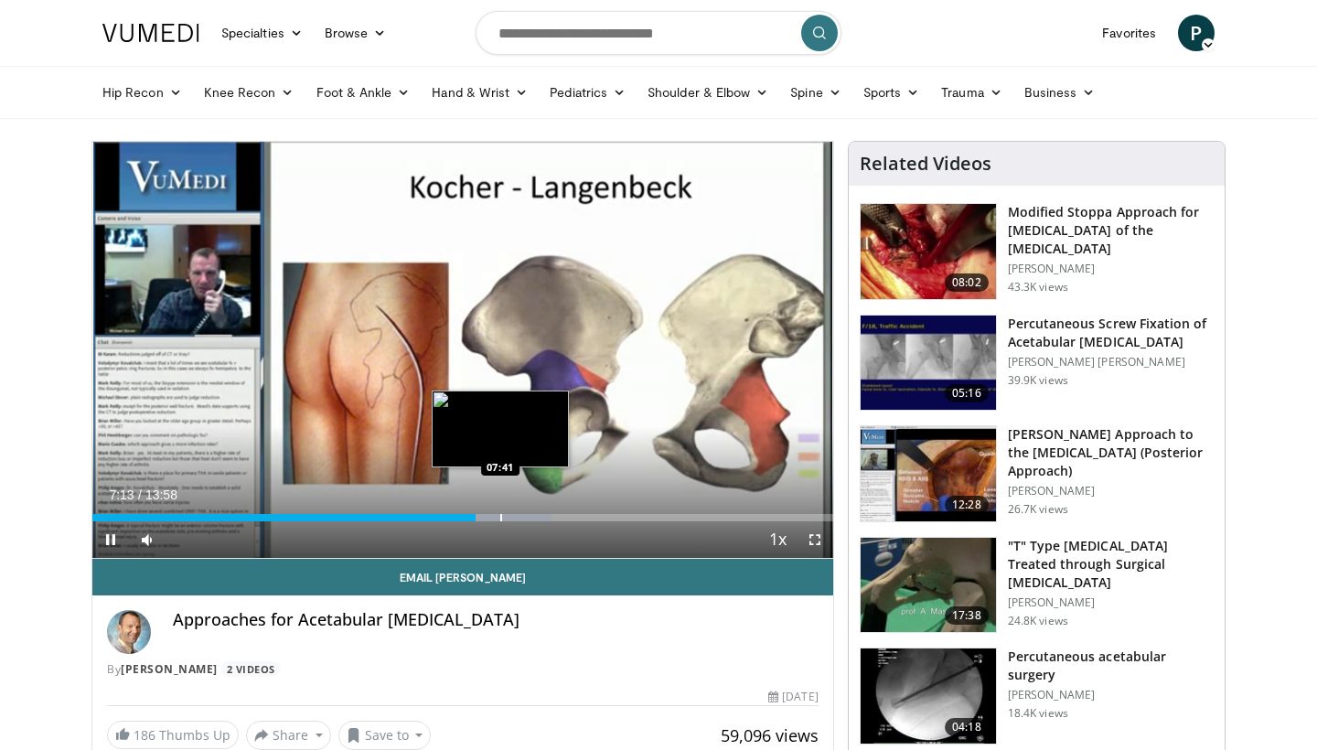
click at [501, 519] on div "Progress Bar" at bounding box center [501, 517] width 2 height 7
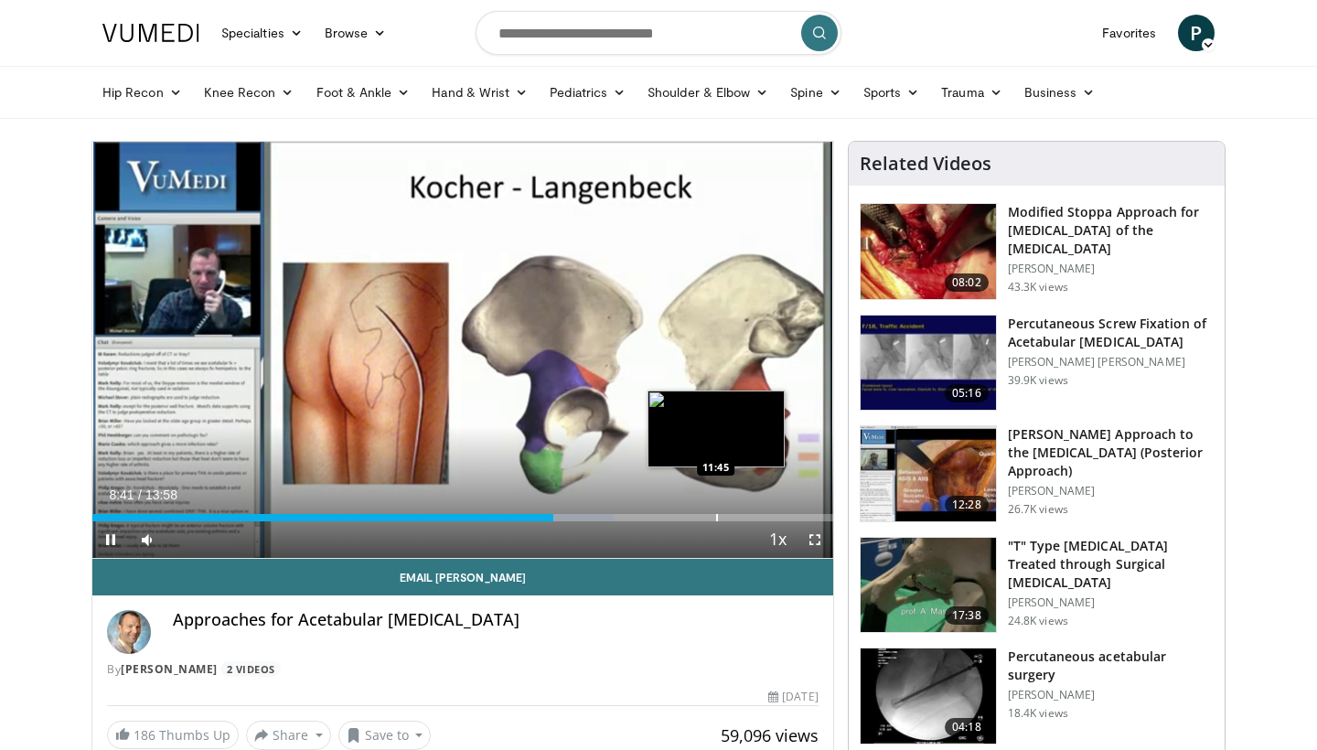
click at [716, 515] on div "Progress Bar" at bounding box center [717, 517] width 2 height 7
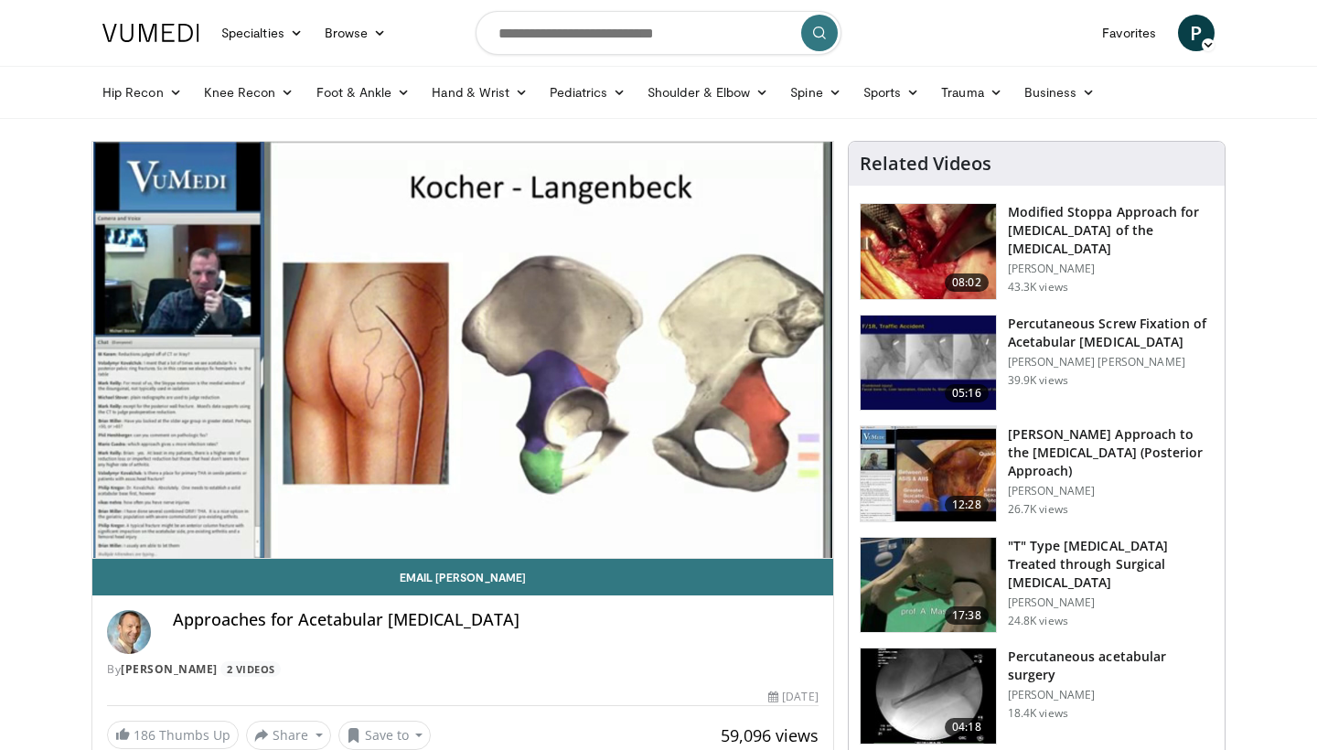
click at [923, 277] on img at bounding box center [928, 251] width 135 height 95
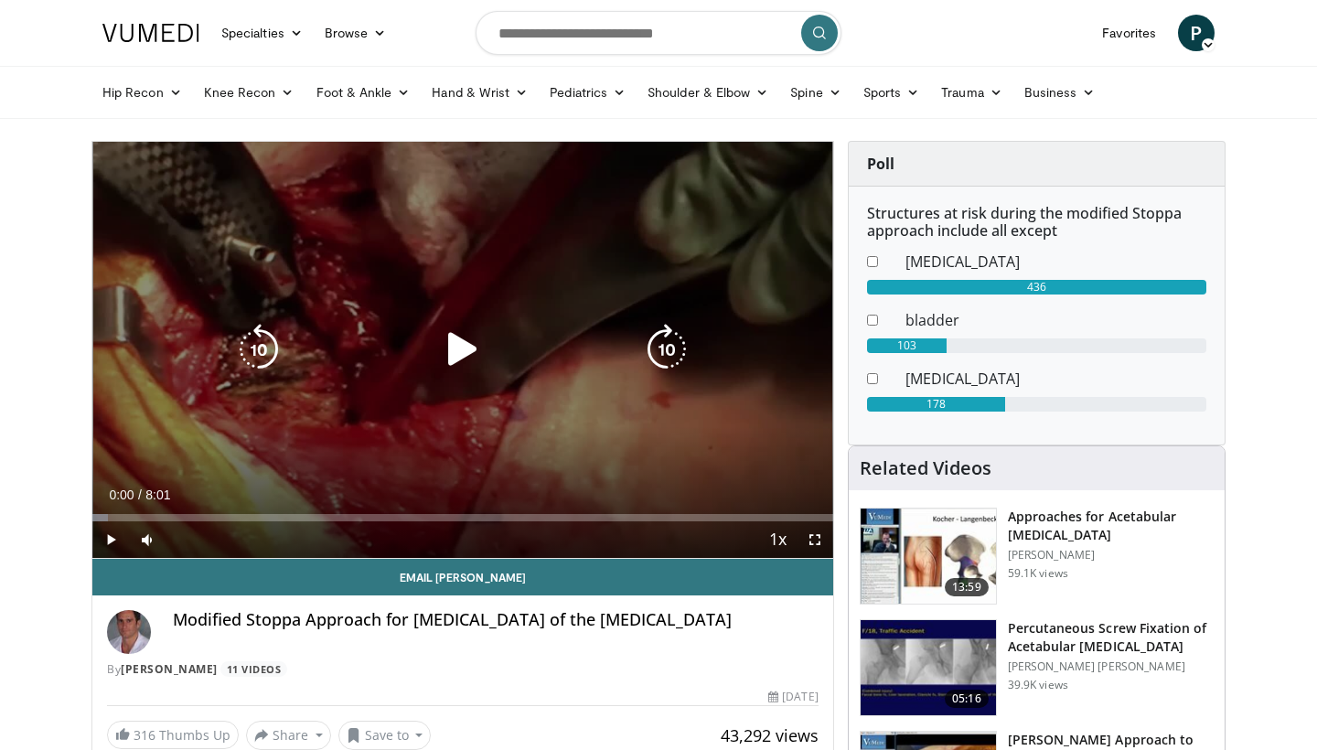
click at [458, 356] on icon "Video Player" at bounding box center [462, 349] width 51 height 51
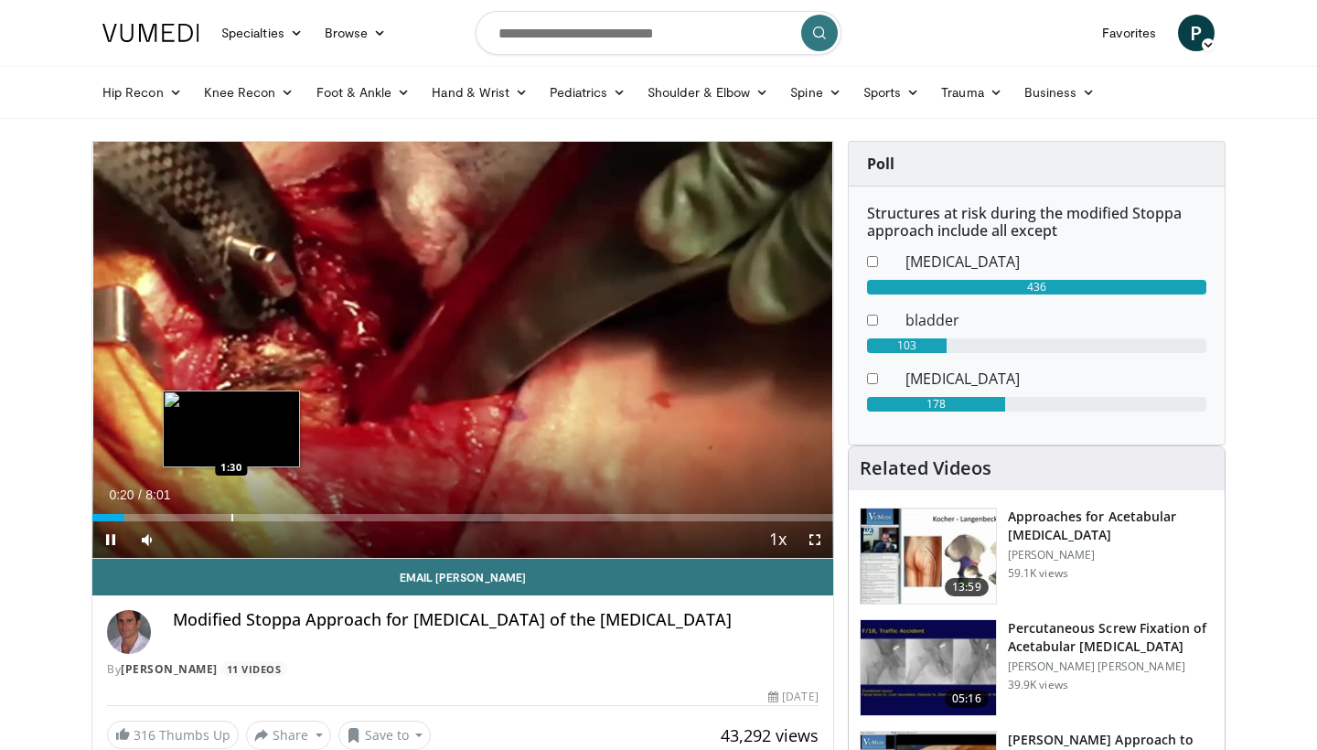
click at [231, 517] on div "Progress Bar" at bounding box center [232, 517] width 2 height 7
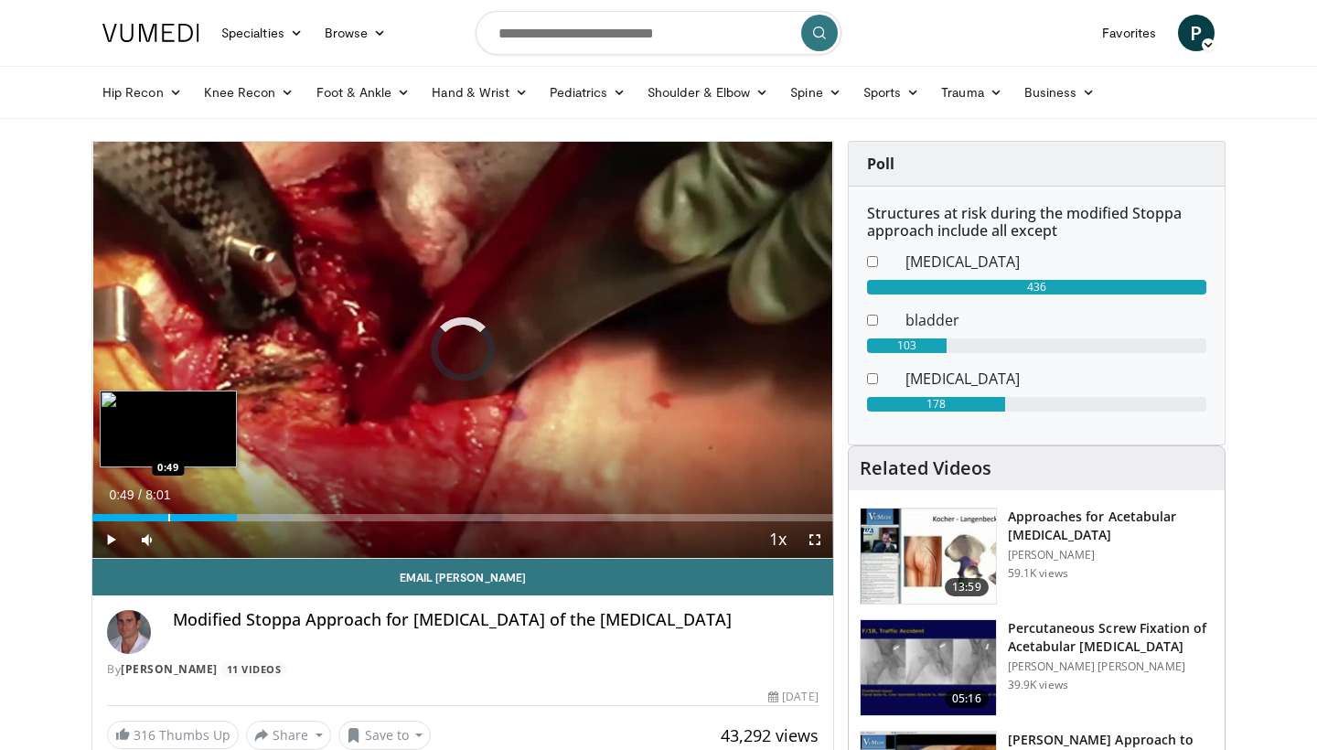
click at [168, 517] on div "Progress Bar" at bounding box center [169, 517] width 2 height 7
click at [147, 520] on div "Progress Bar" at bounding box center [148, 517] width 2 height 7
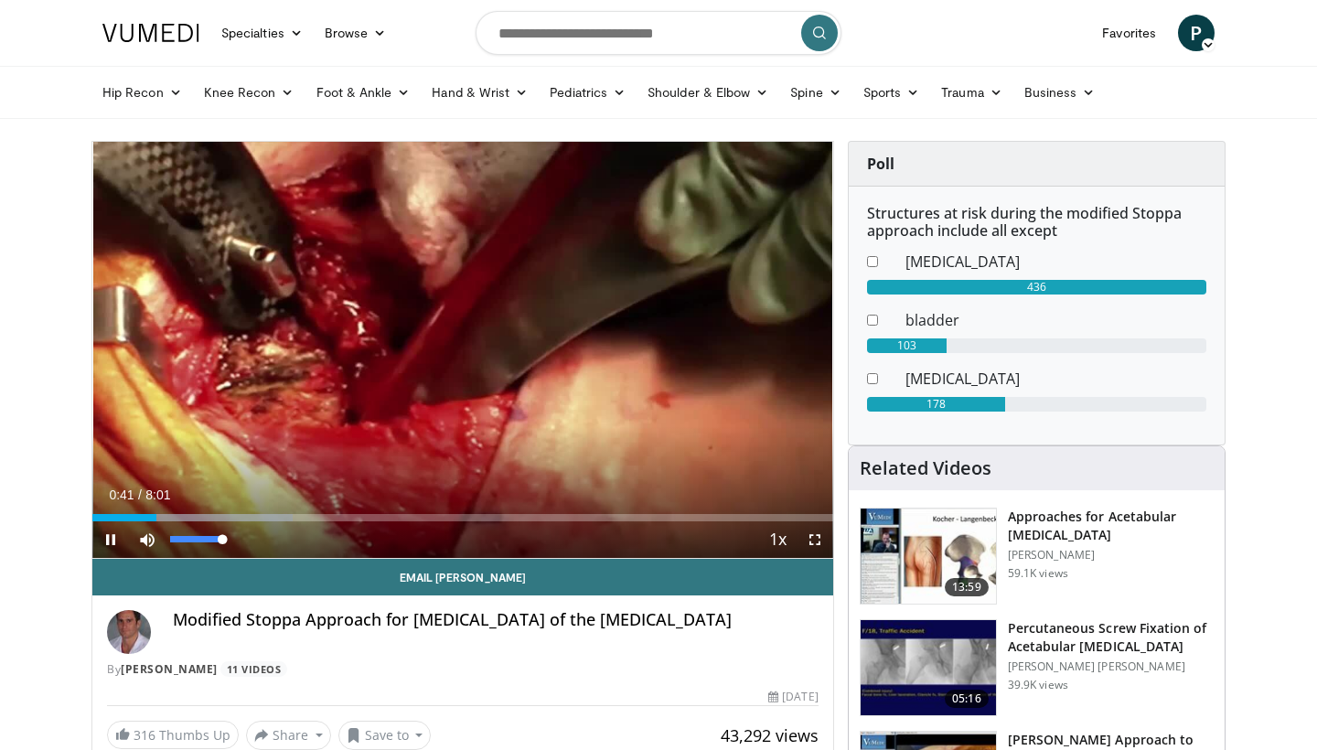
drag, startPoint x: 211, startPoint y: 543, endPoint x: 237, endPoint y: 542, distance: 25.6
click at [237, 542] on div "Mute 100%" at bounding box center [193, 539] width 128 height 37
click at [820, 545] on span "Video Player" at bounding box center [815, 539] width 37 height 37
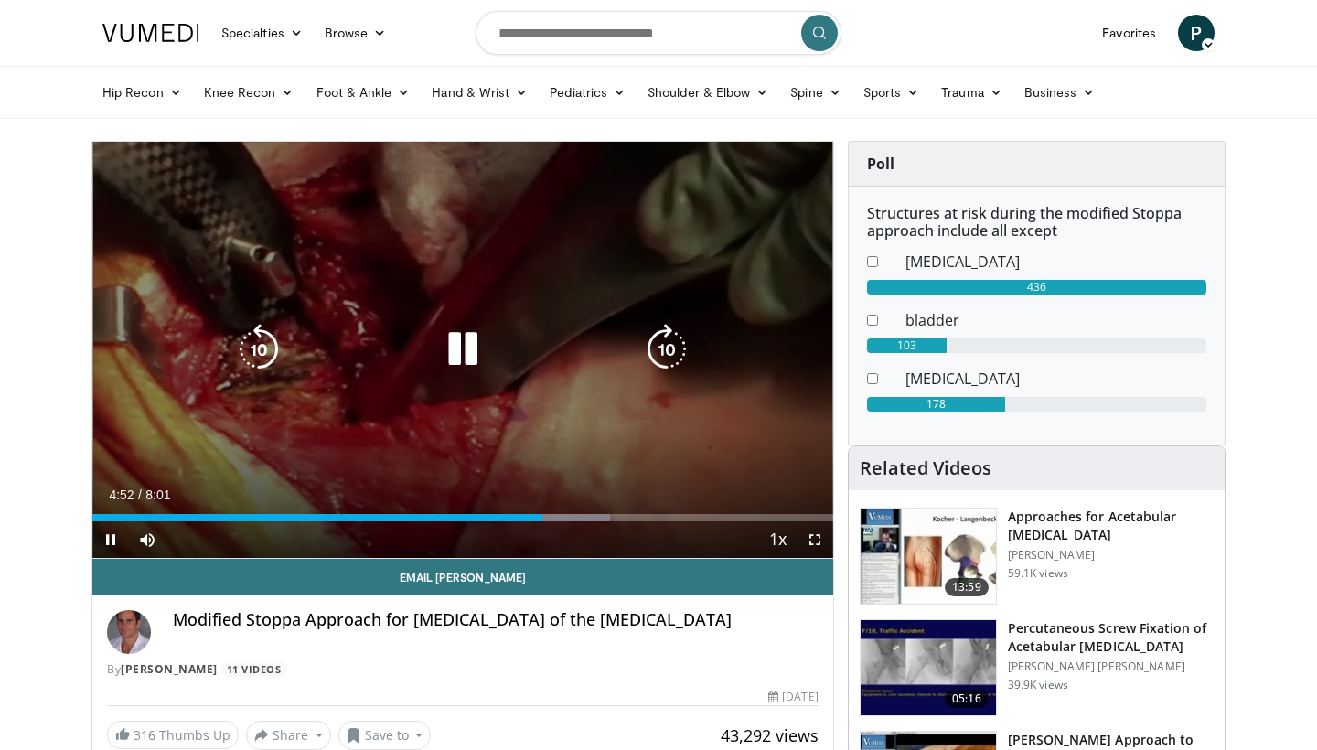
click at [468, 341] on icon "Video Player" at bounding box center [462, 349] width 51 height 51
